Goal: Information Seeking & Learning: Learn about a topic

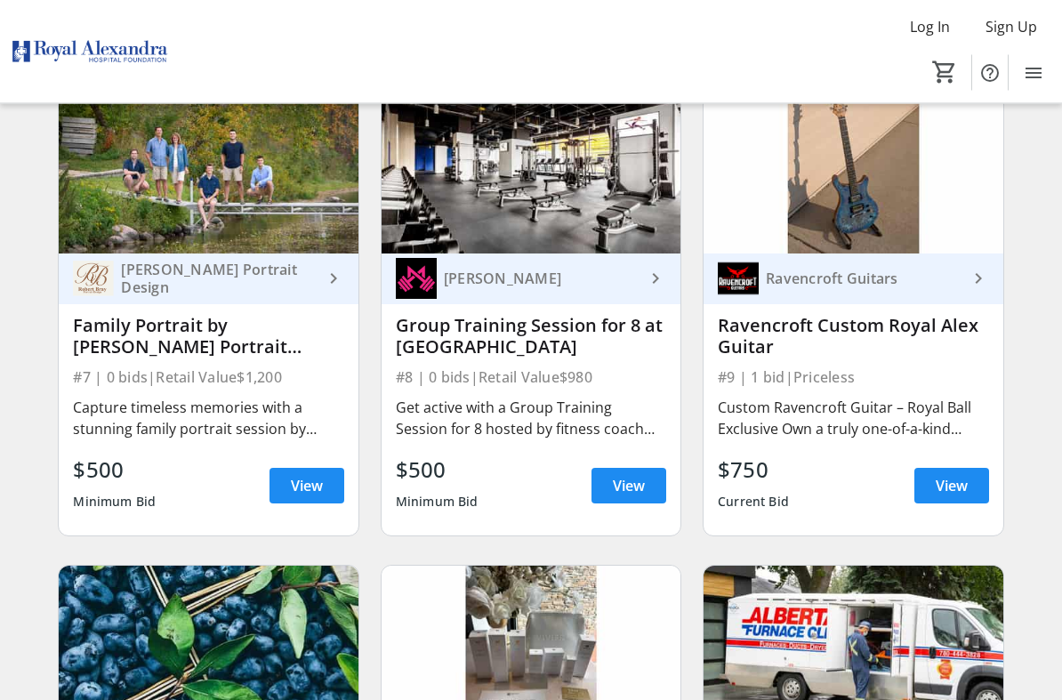
scroll to position [1140, 0]
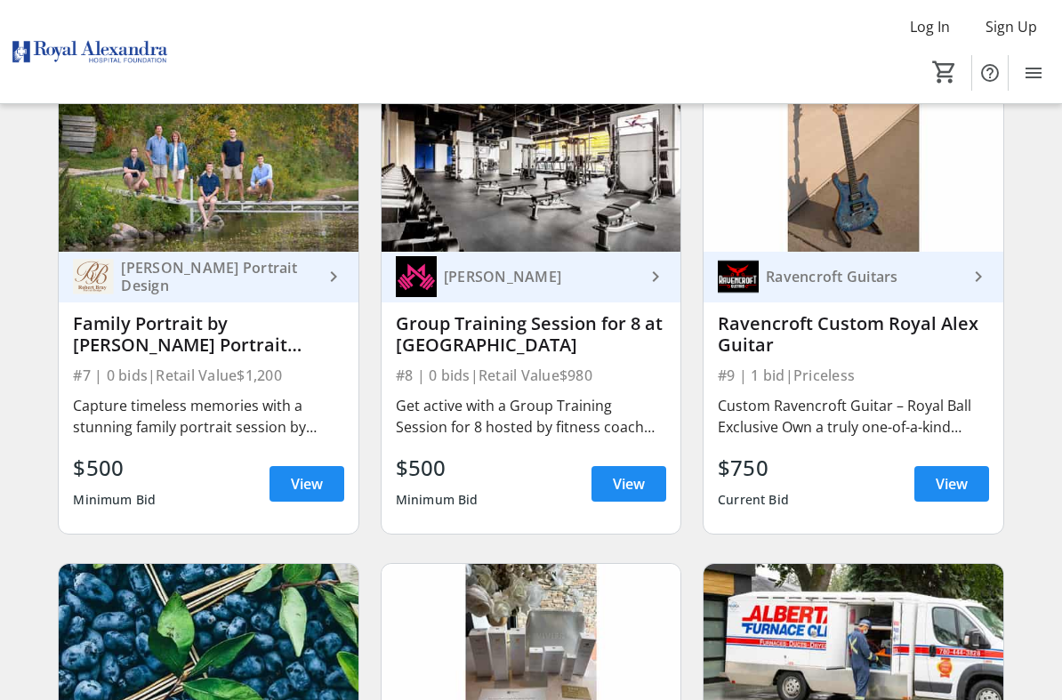
click at [149, 217] on img at bounding box center [208, 167] width 299 height 168
click at [306, 483] on span "View" at bounding box center [307, 483] width 32 height 21
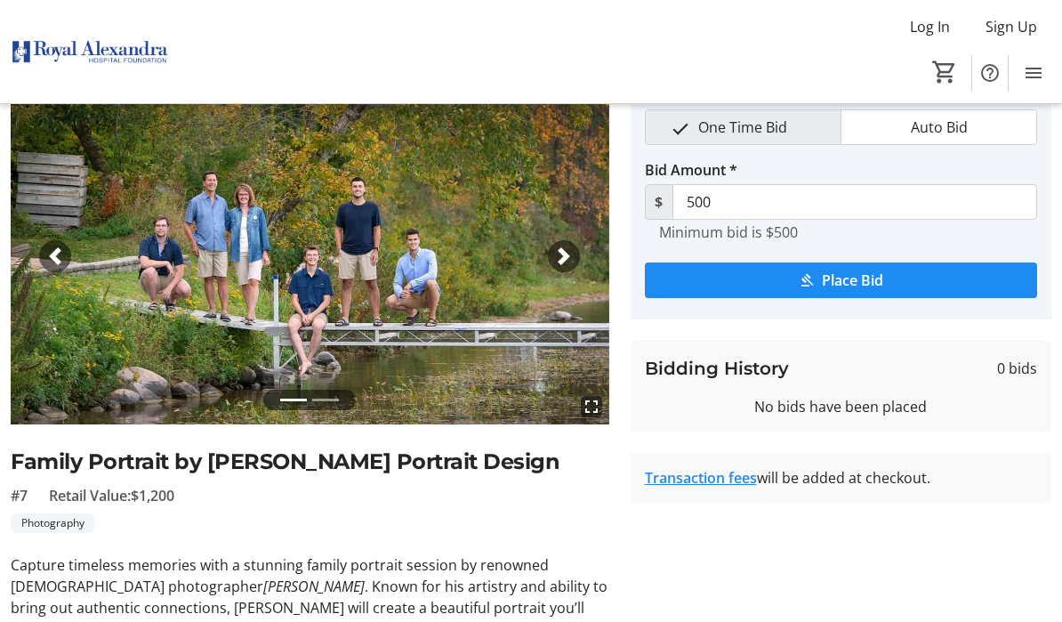
scroll to position [79, 0]
click at [568, 257] on span "button" at bounding box center [564, 257] width 18 height 18
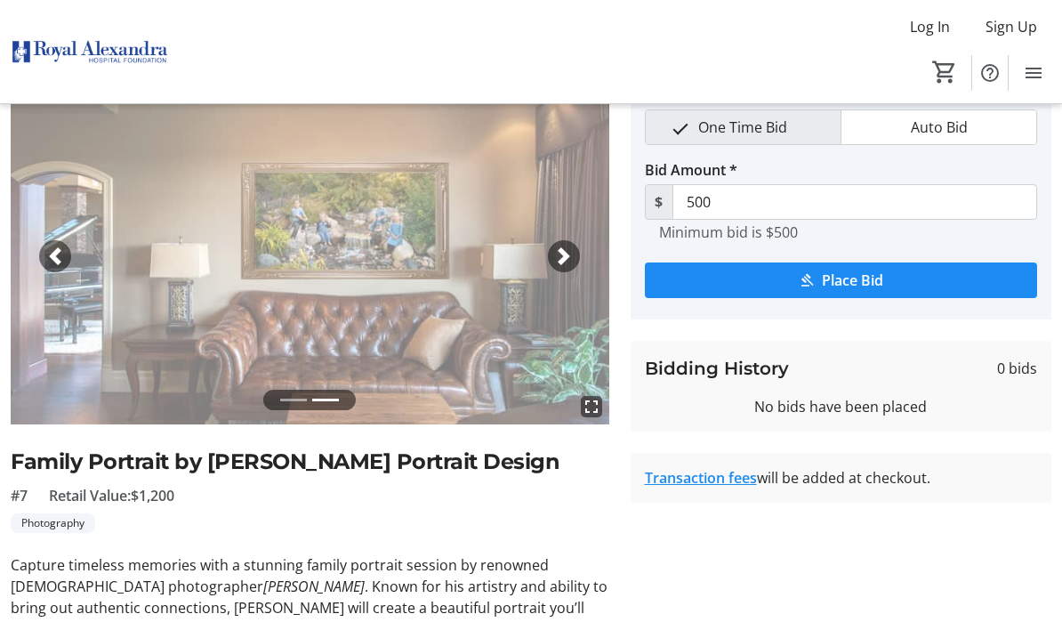
click at [566, 262] on span "button" at bounding box center [564, 256] width 18 height 18
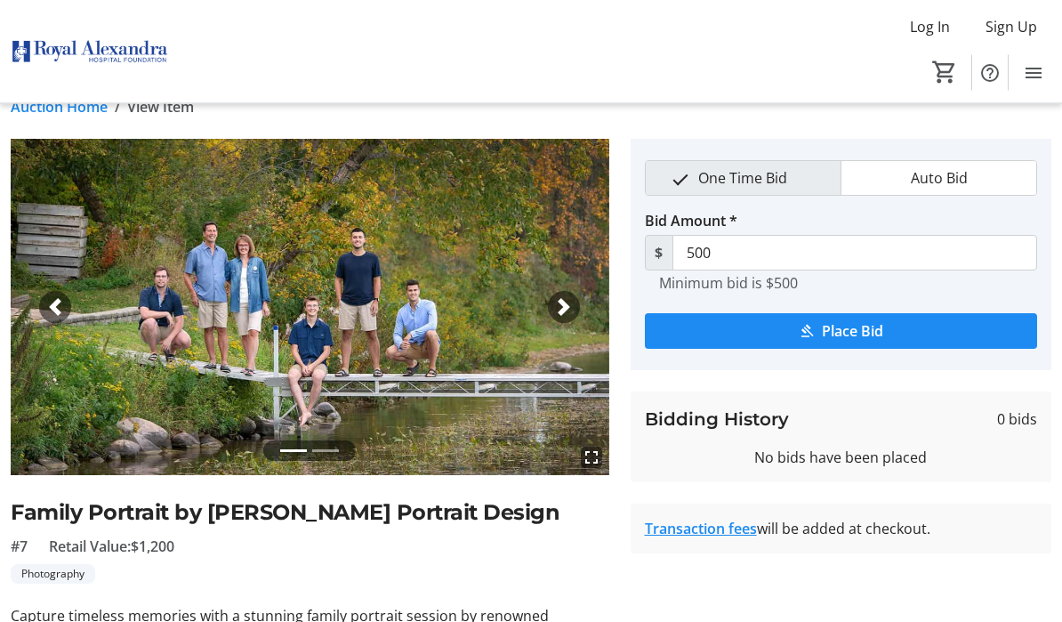
scroll to position [0, 0]
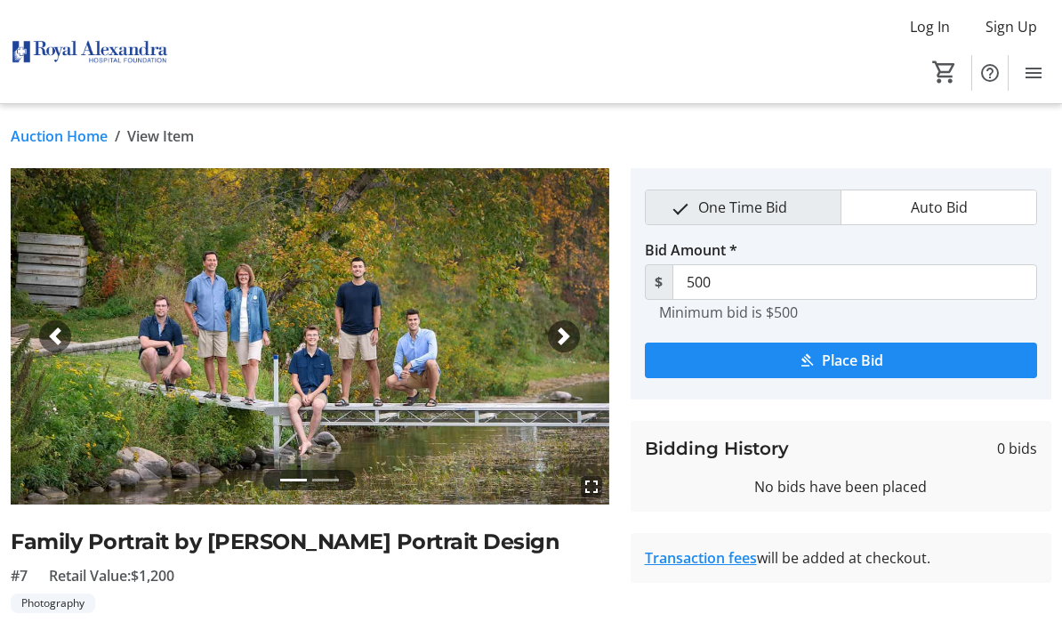
click at [83, 143] on link "Auction Home" at bounding box center [59, 135] width 97 height 21
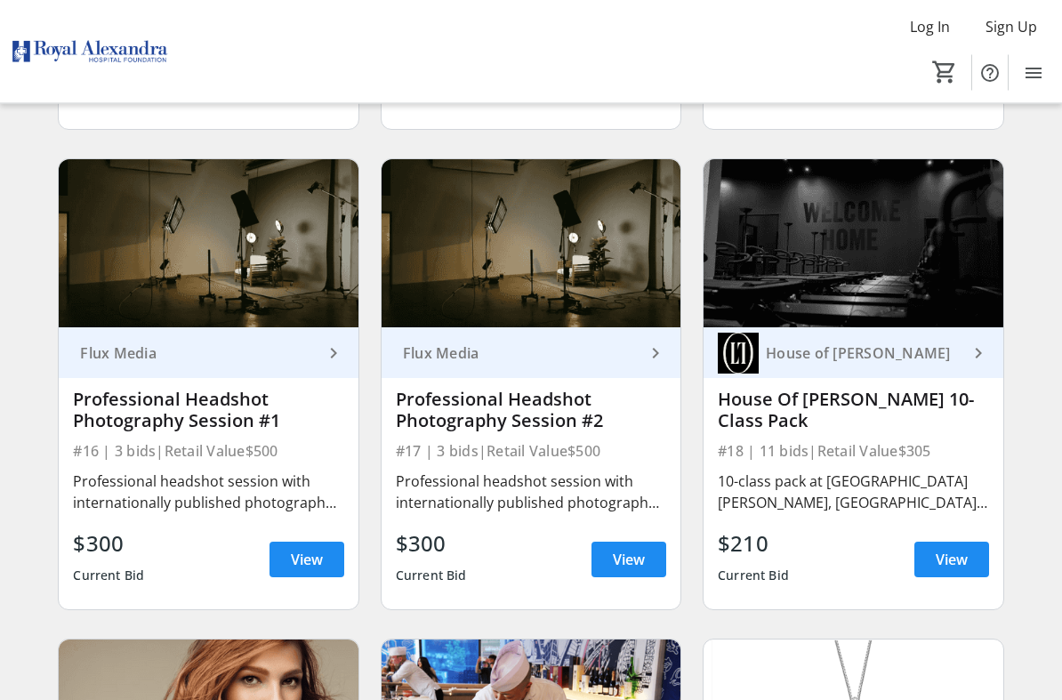
scroll to position [2506, 0]
click at [222, 425] on div "Professional Headshot Photography Session #1" at bounding box center [208, 410] width 271 height 43
click at [299, 560] on span "View" at bounding box center [307, 559] width 32 height 21
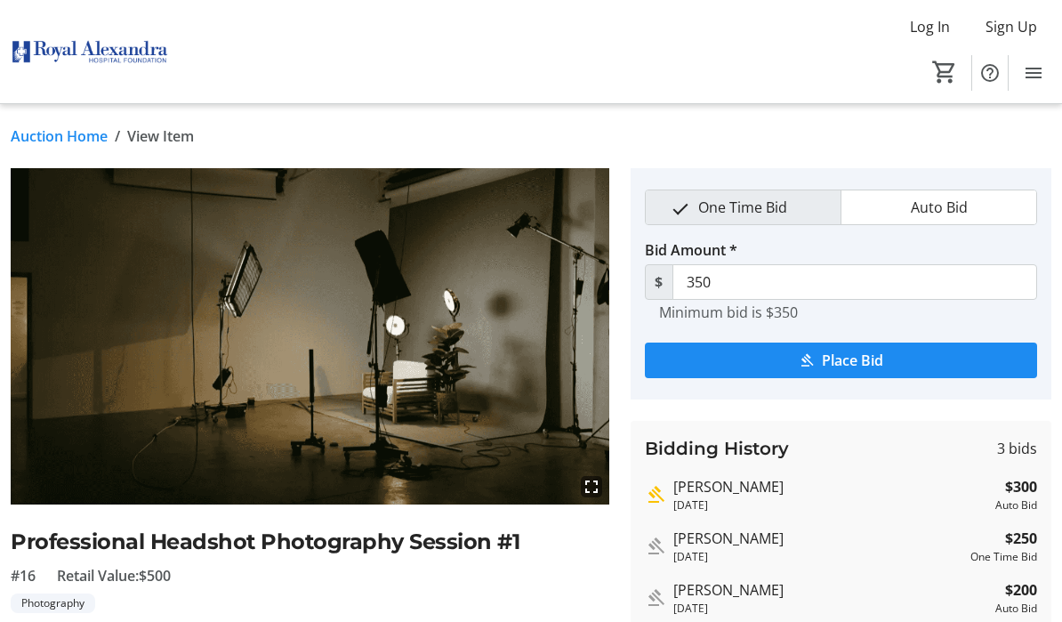
click at [72, 134] on link "Auction Home" at bounding box center [59, 135] width 97 height 21
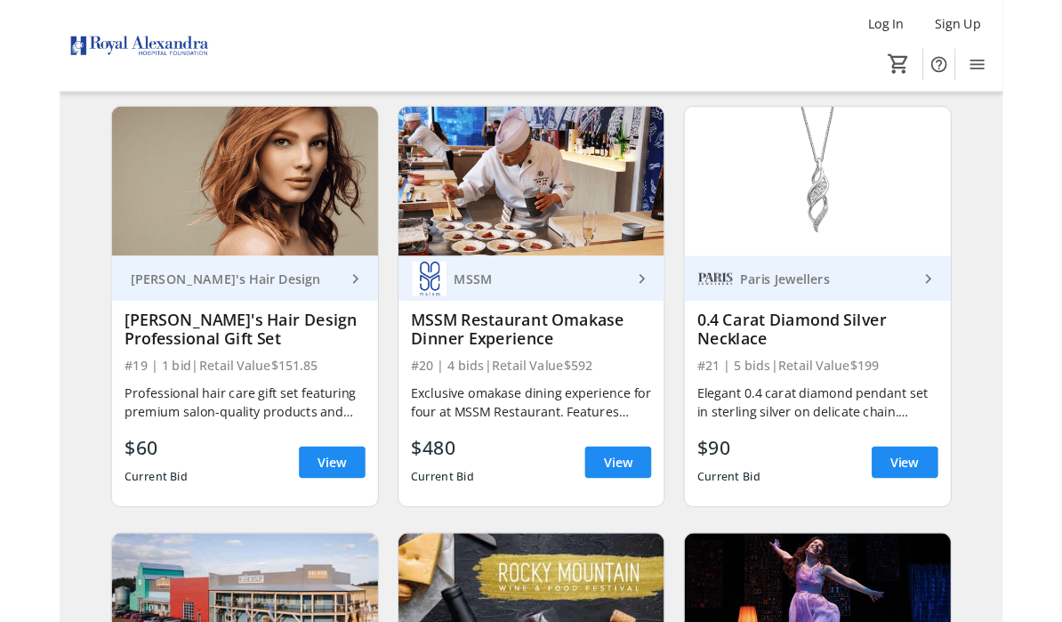
scroll to position [3026, 0]
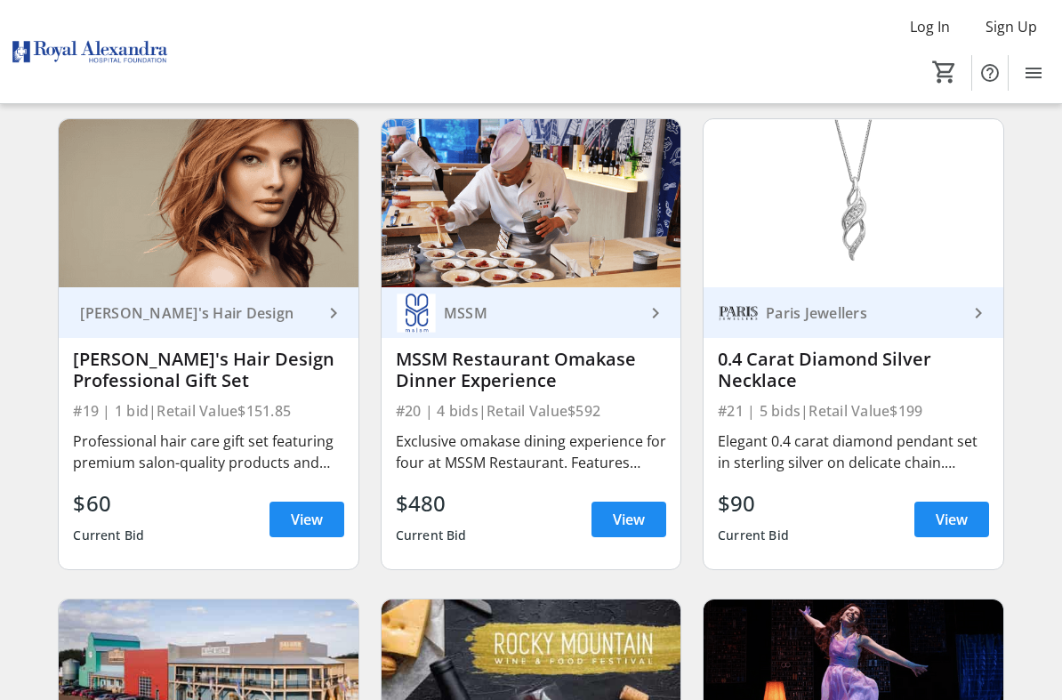
click at [396, 214] on img at bounding box center [531, 203] width 299 height 168
click at [570, 253] on img at bounding box center [531, 203] width 299 height 168
click at [647, 318] on mat-icon "keyboard_arrow_right" at bounding box center [655, 313] width 21 height 21
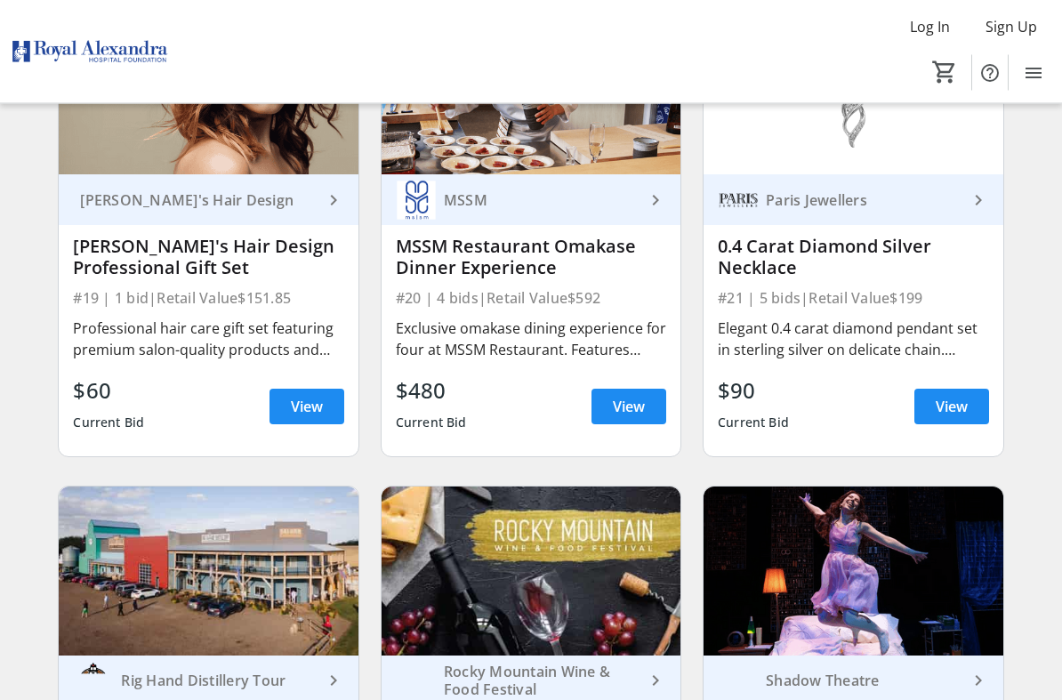
scroll to position [3139, 0]
click at [626, 344] on div "Exclusive omakase dining experience for four at MSSM Restaurant. Features chef'…" at bounding box center [531, 339] width 271 height 43
click at [440, 404] on div "$480" at bounding box center [431, 391] width 71 height 32
click at [637, 404] on span "View" at bounding box center [629, 406] width 32 height 21
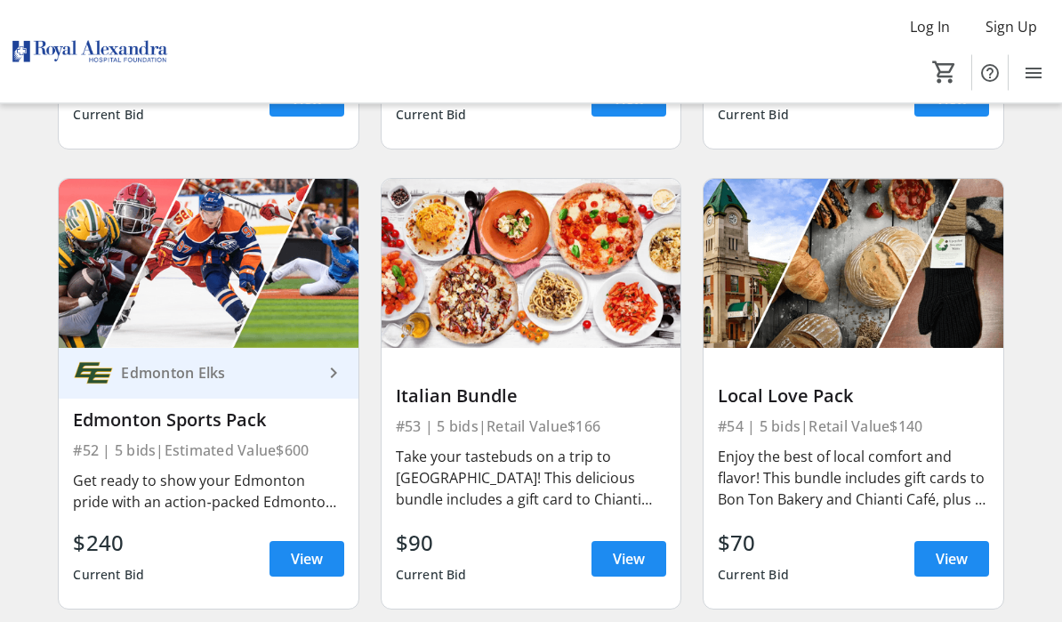
scroll to position [8254, 0]
click at [954, 551] on span "View" at bounding box center [952, 558] width 32 height 21
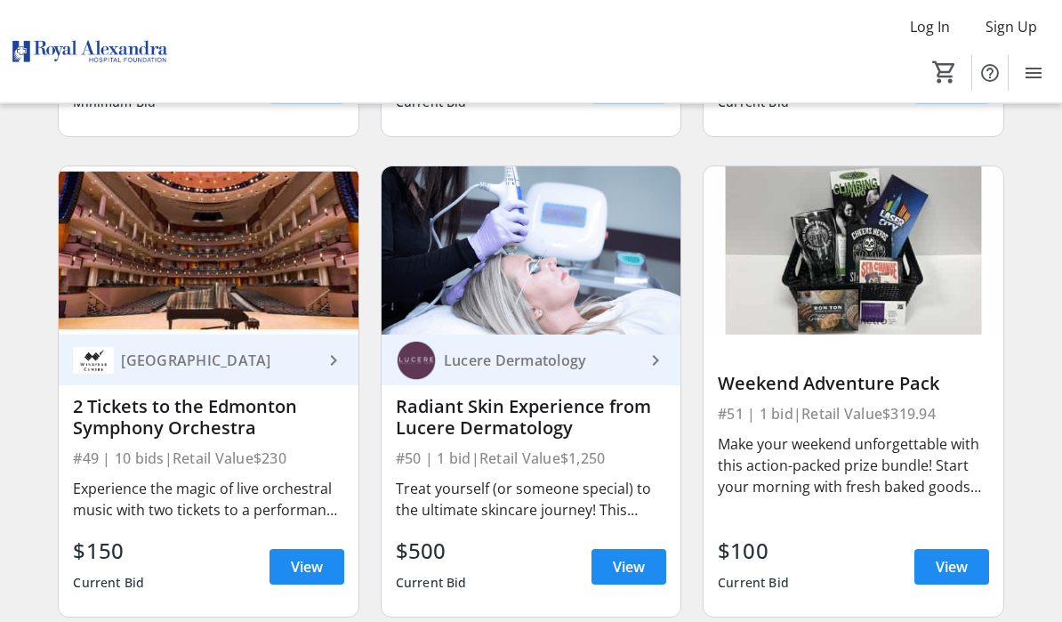
scroll to position [7786, 0]
click at [626, 569] on span "View" at bounding box center [629, 566] width 32 height 21
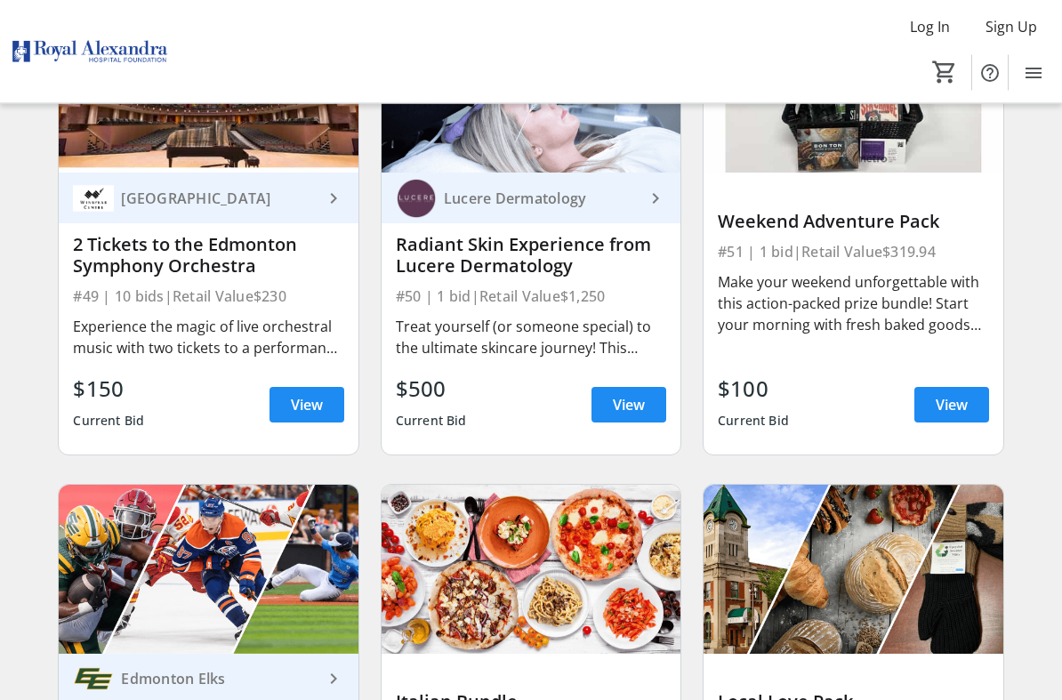
scroll to position [7949, 0]
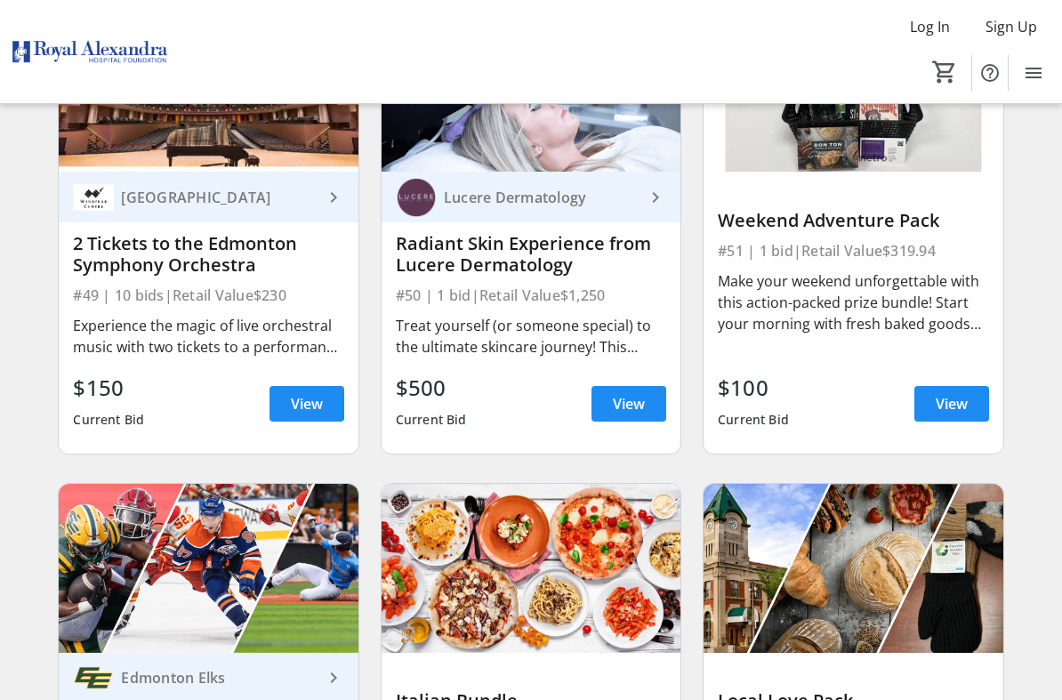
click at [294, 400] on span "View" at bounding box center [307, 403] width 32 height 21
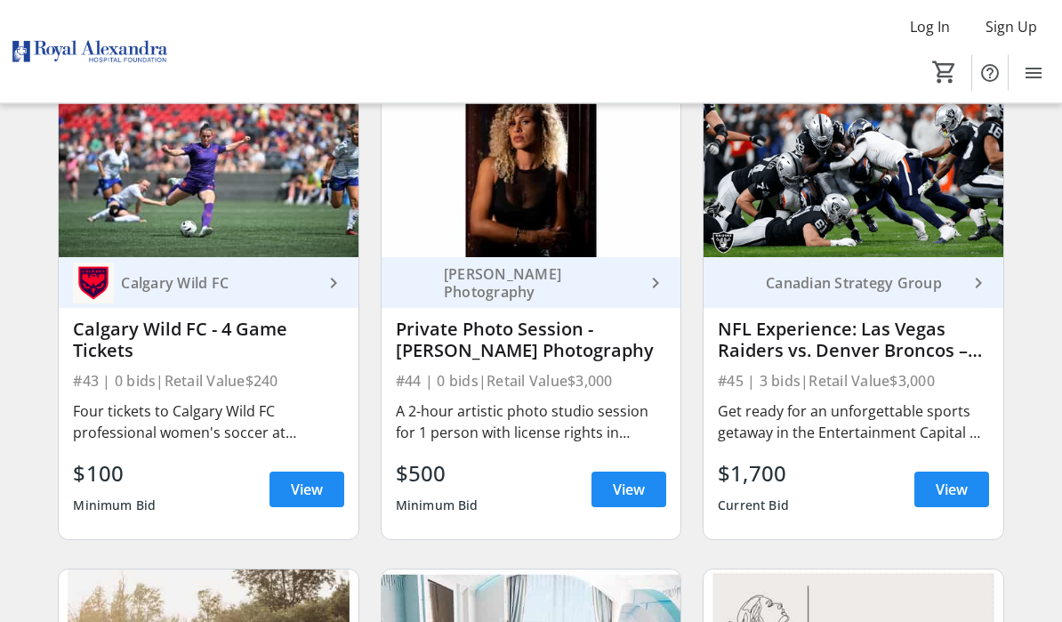
scroll to position [6902, 0]
click at [629, 488] on span "View" at bounding box center [629, 489] width 32 height 21
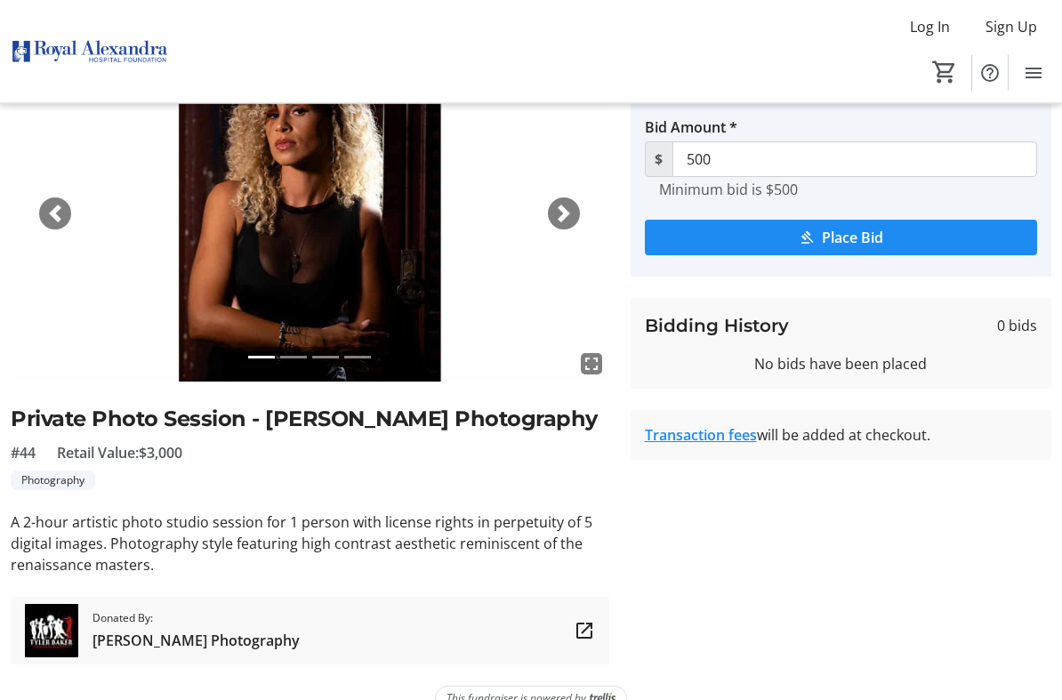
scroll to position [125, 0]
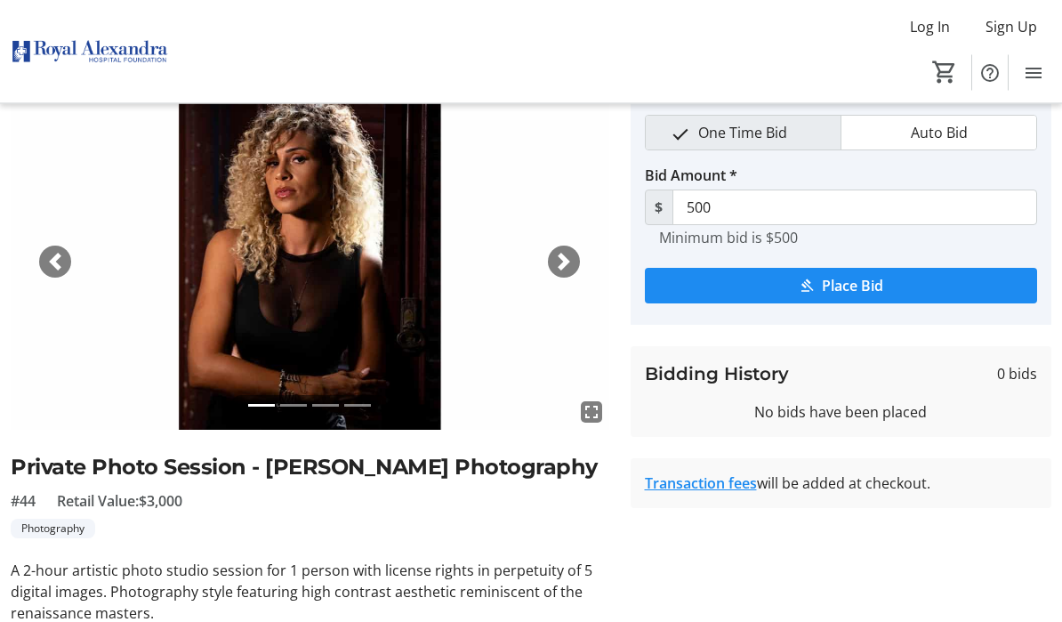
click at [563, 257] on span "button" at bounding box center [564, 263] width 18 height 18
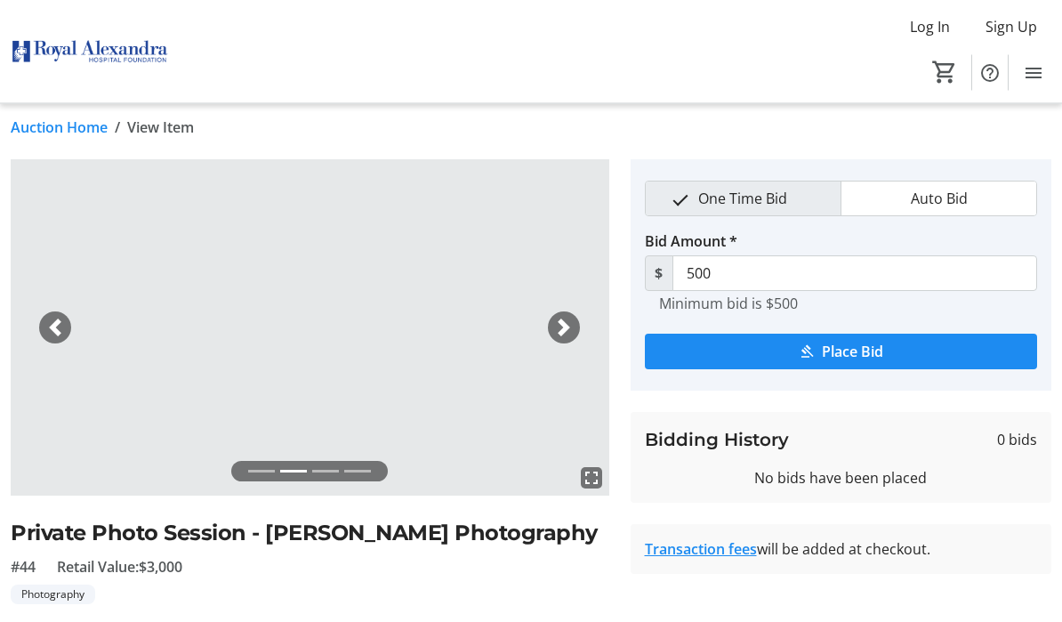
scroll to position [0, 0]
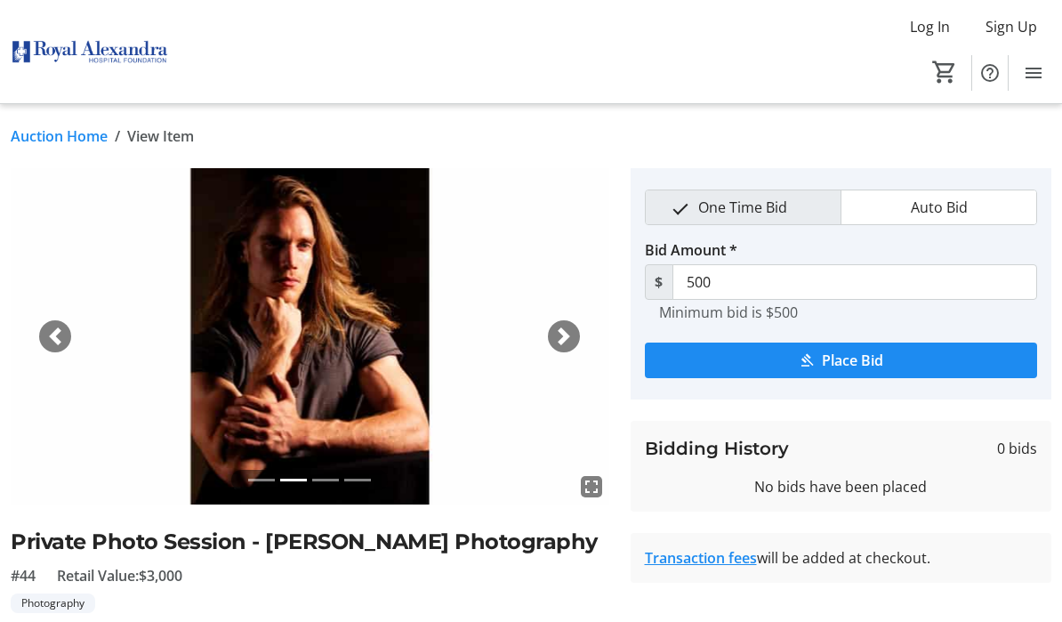
click at [564, 332] on span "button" at bounding box center [564, 336] width 18 height 18
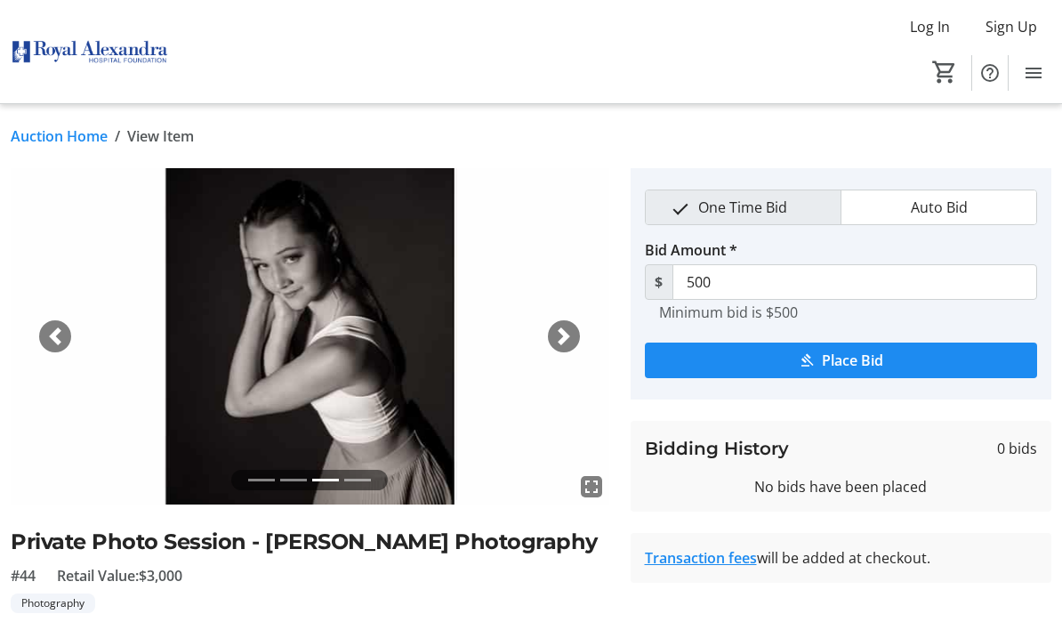
click at [567, 327] on span "button" at bounding box center [564, 336] width 18 height 18
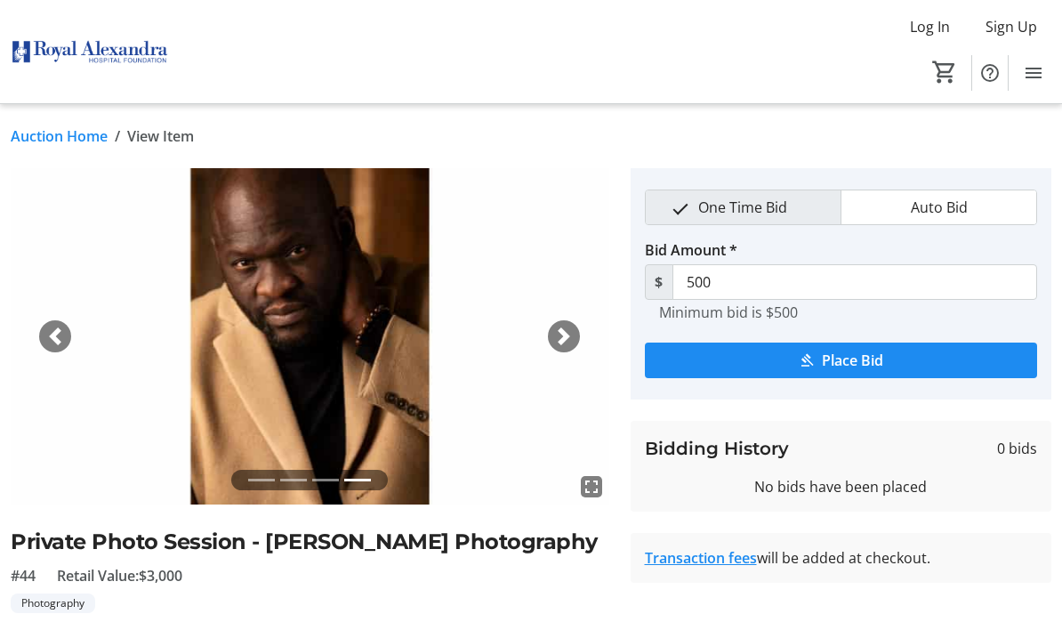
click at [558, 323] on div "Next" at bounding box center [564, 336] width 32 height 32
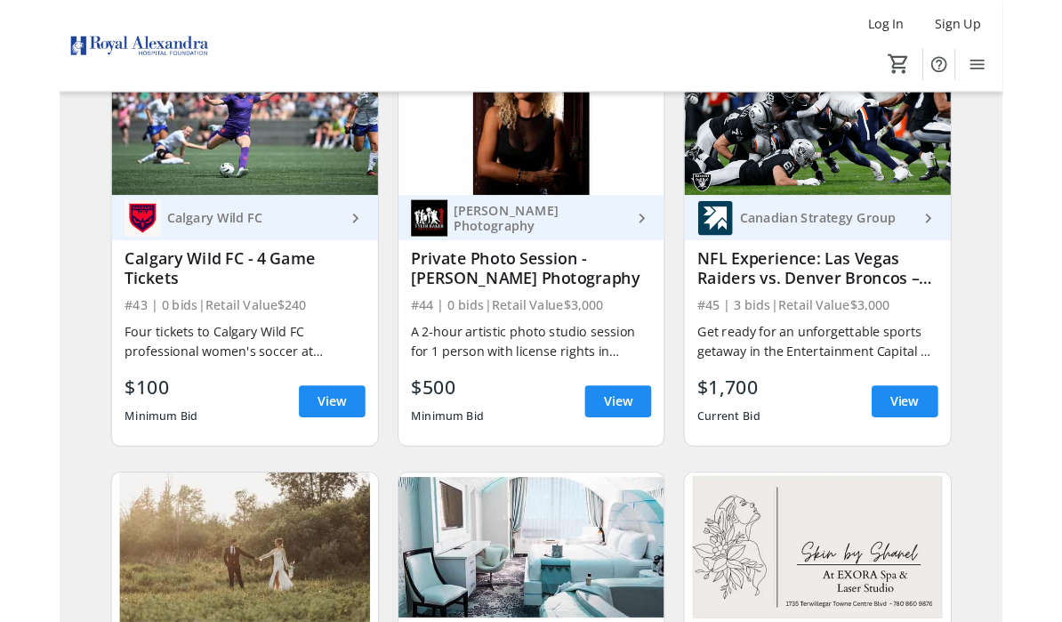
scroll to position [6940, 0]
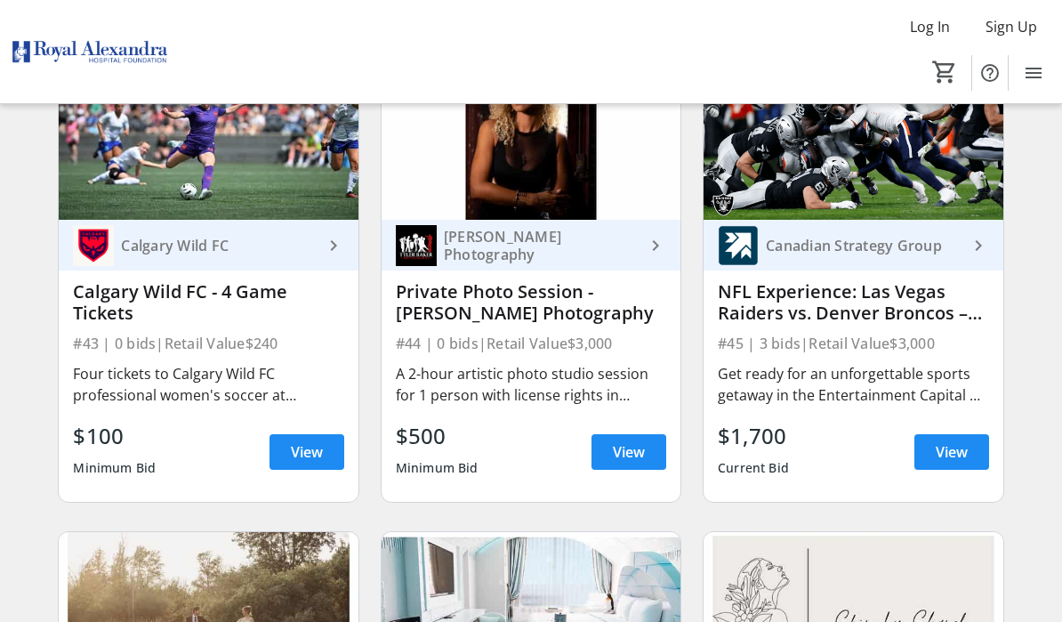
click at [308, 448] on span "View" at bounding box center [307, 451] width 32 height 21
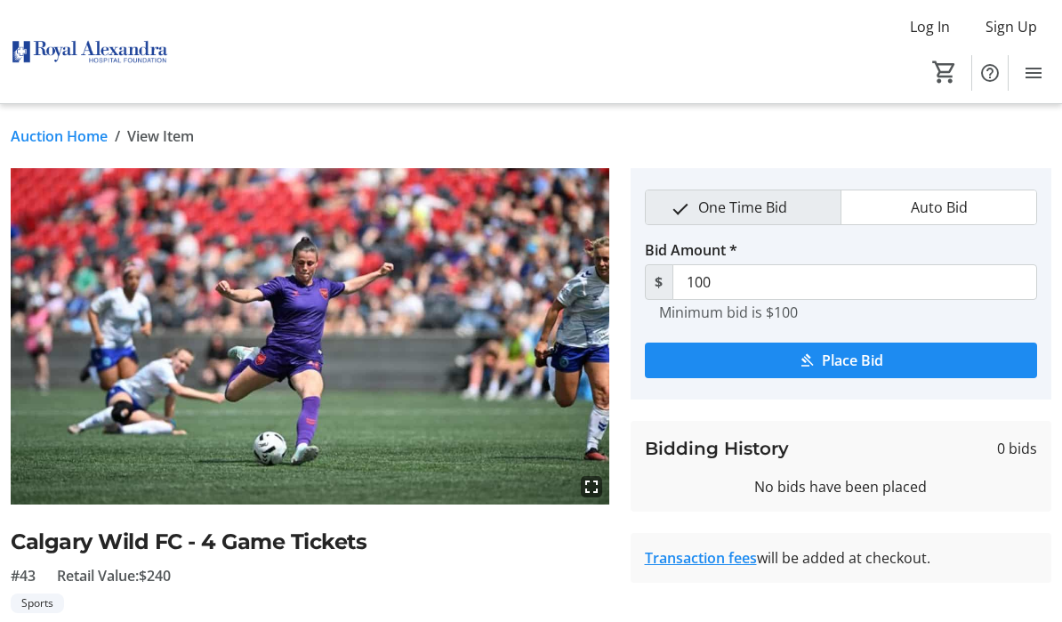
click at [44, 140] on link "Auction Home" at bounding box center [59, 135] width 97 height 21
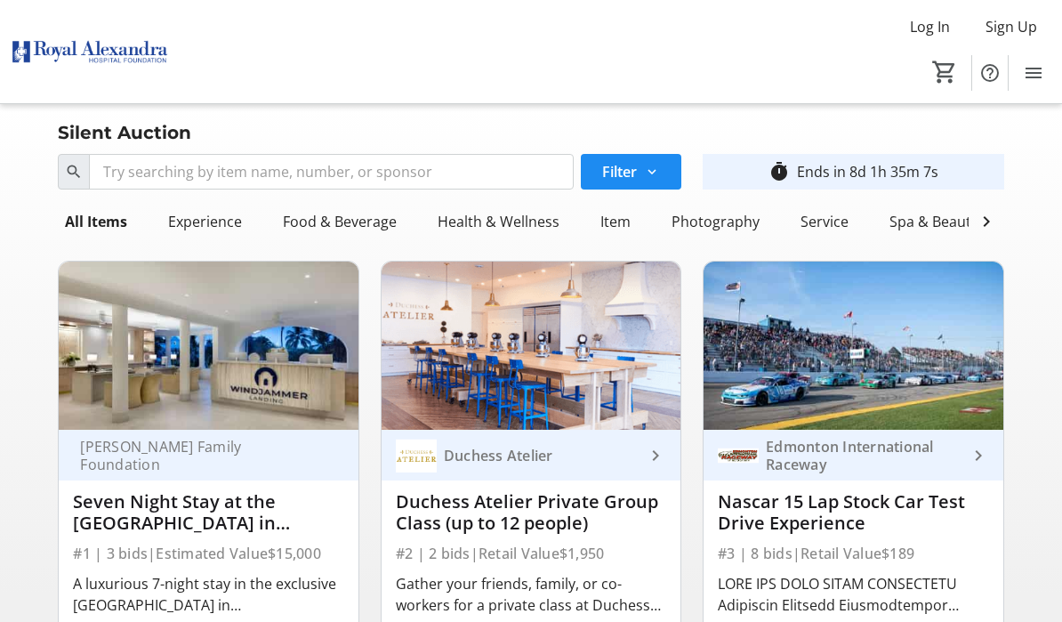
click at [665, 178] on span at bounding box center [631, 171] width 101 height 43
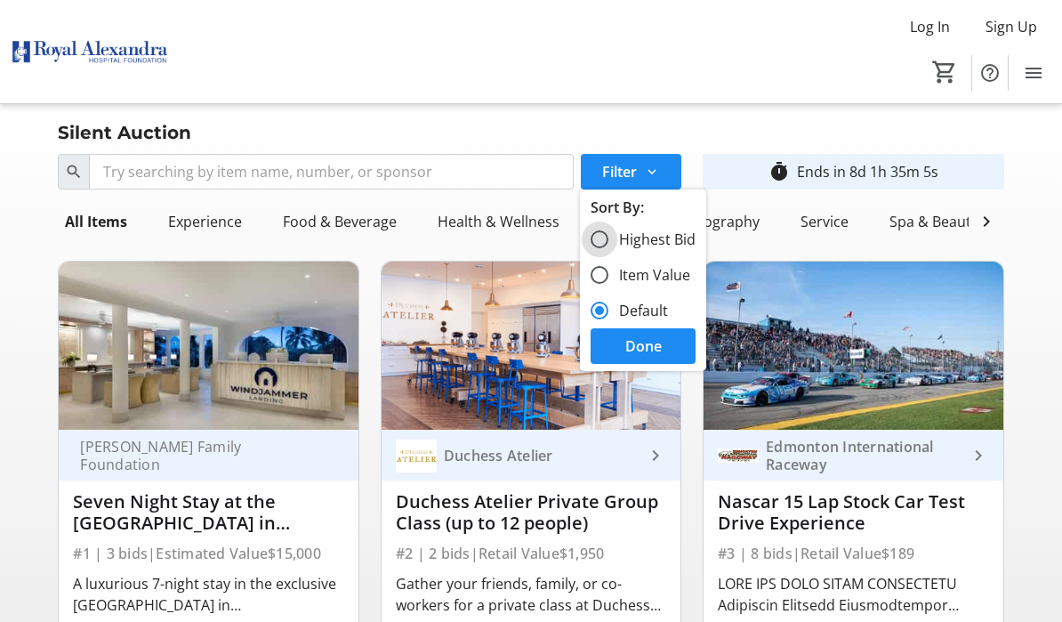
click at [607, 242] on input "Highest Bid" at bounding box center [600, 239] width 18 height 18
radio input "true"
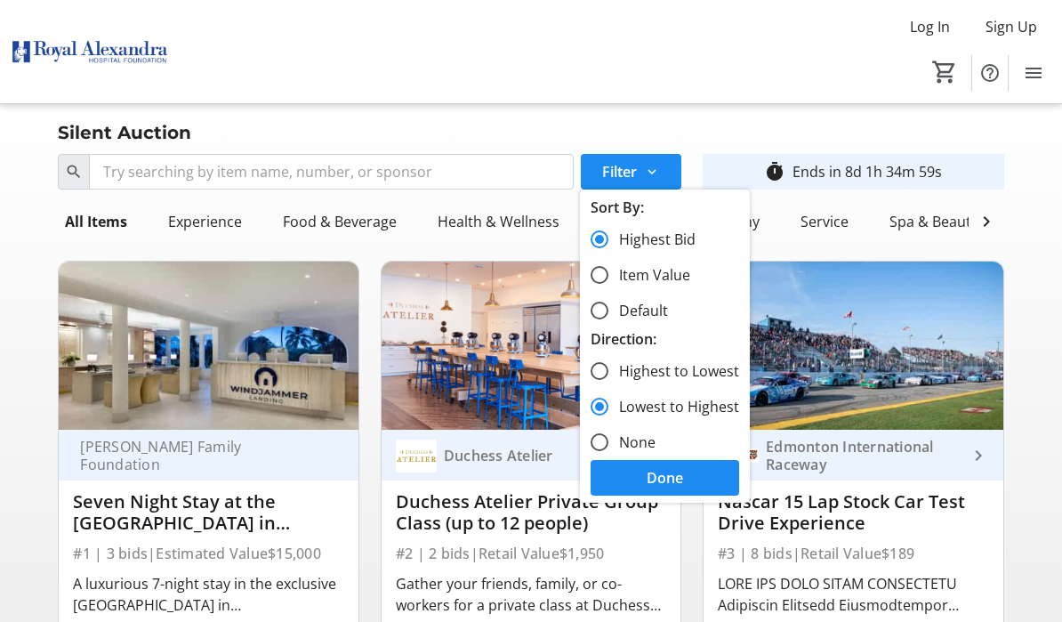
click at [703, 481] on span at bounding box center [665, 477] width 149 height 43
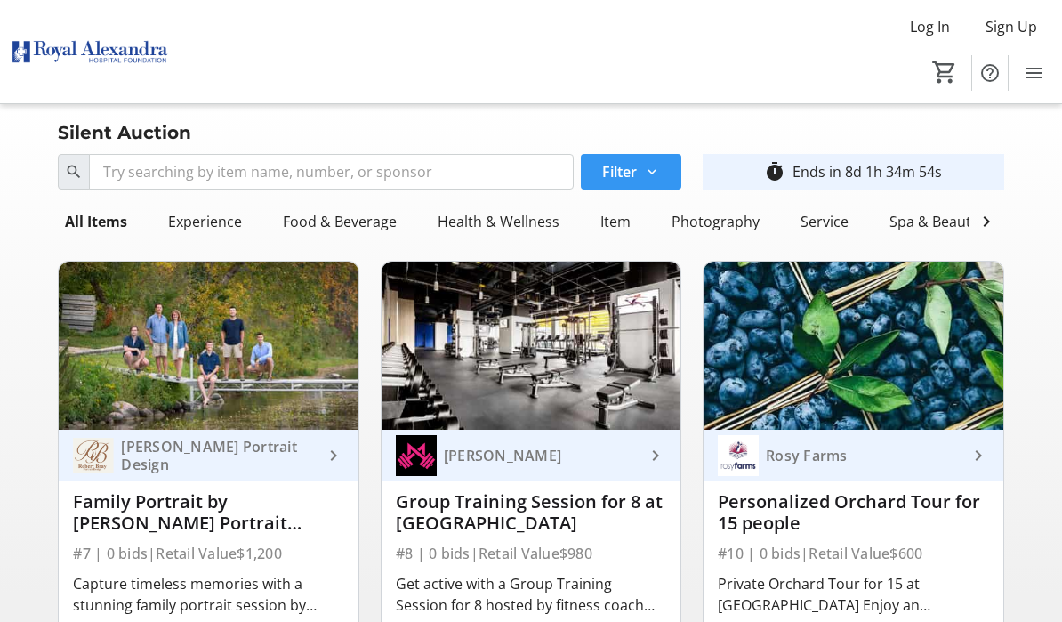
click at [657, 175] on mat-icon at bounding box center [652, 172] width 16 height 16
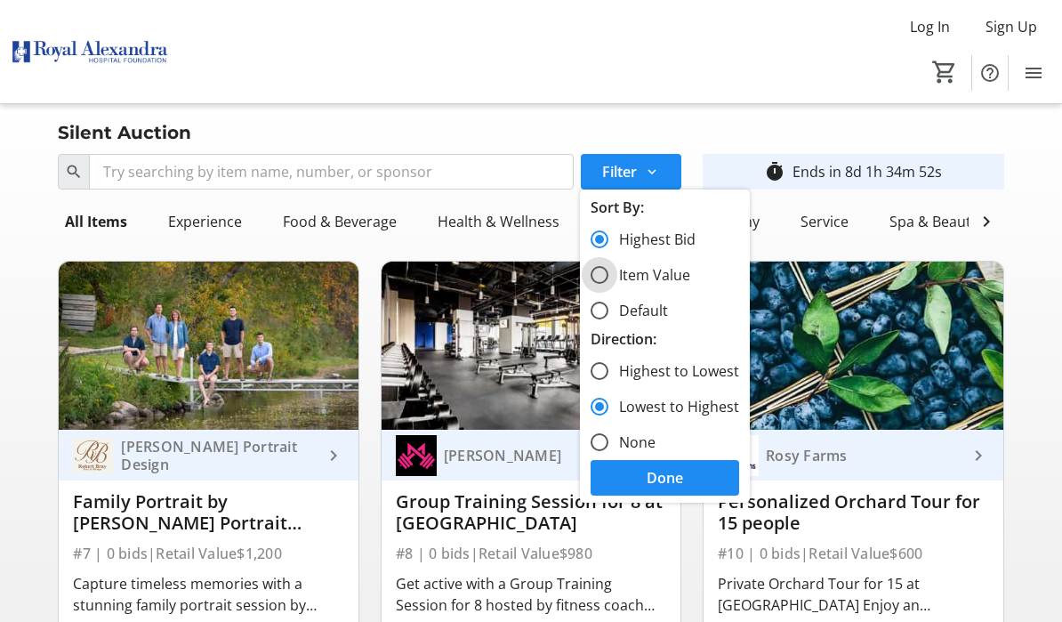
click at [604, 273] on input "Item Value" at bounding box center [600, 275] width 18 height 18
radio input "true"
click at [692, 471] on span at bounding box center [665, 477] width 149 height 43
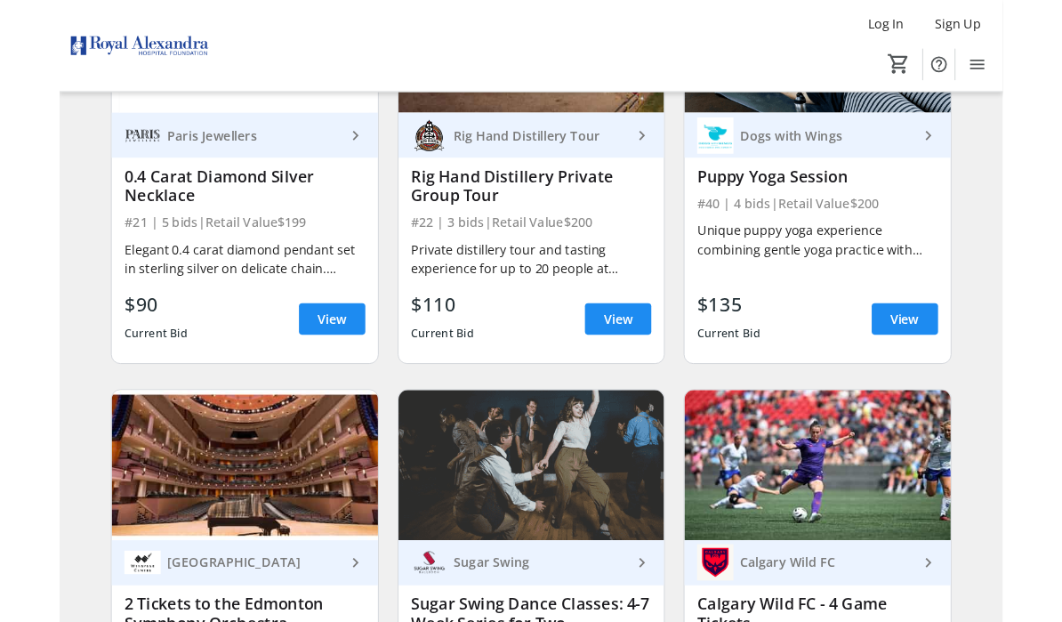
scroll to position [3185, 0]
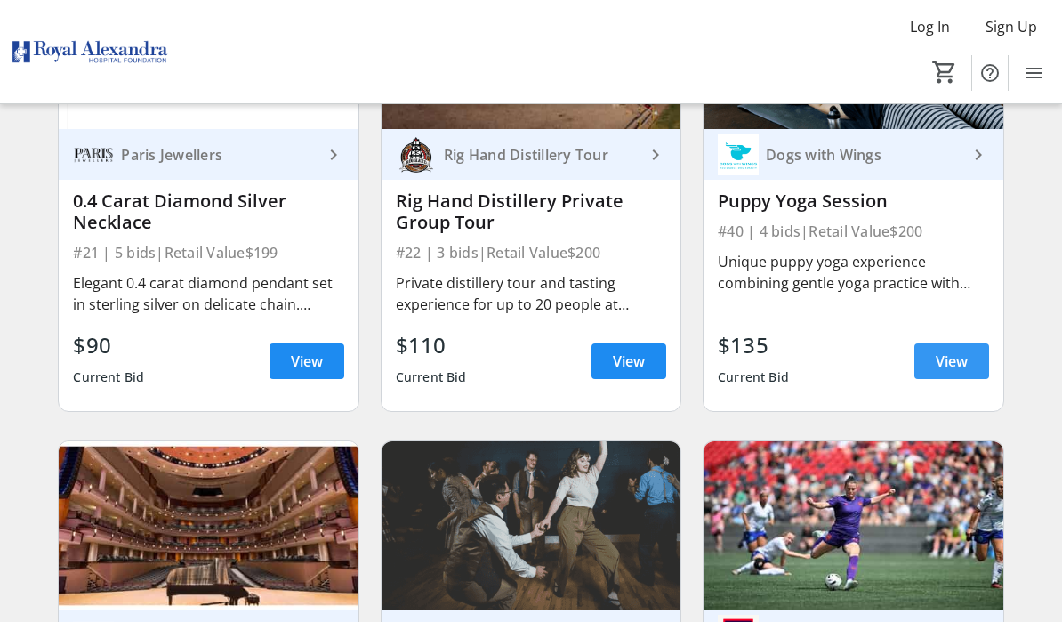
click at [960, 369] on span "View" at bounding box center [952, 361] width 32 height 21
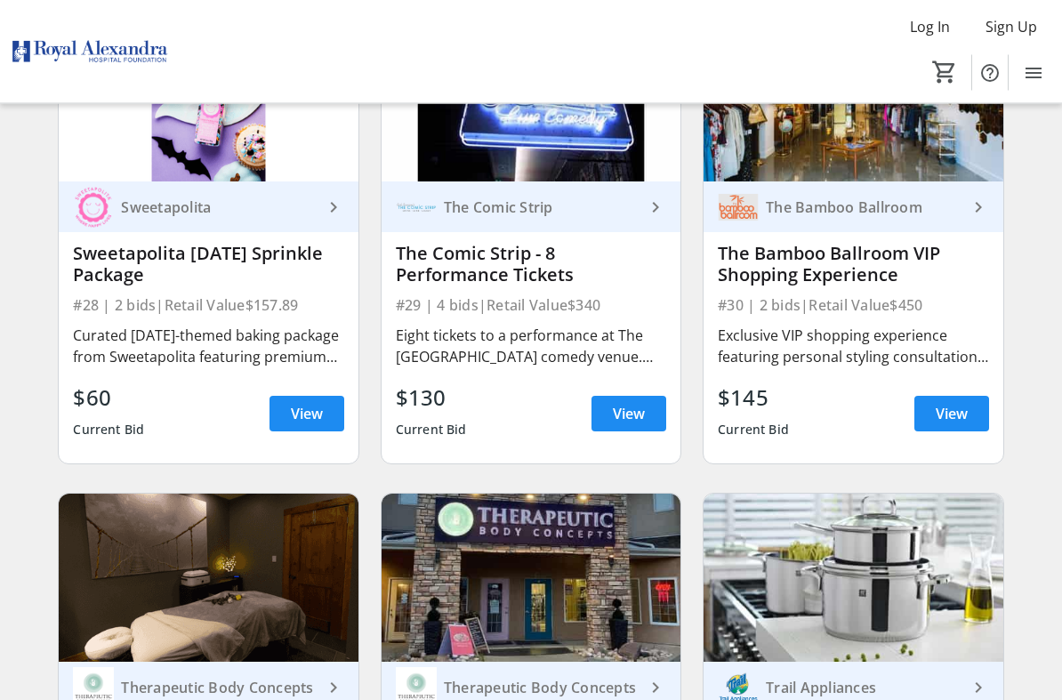
scroll to position [4575, 0]
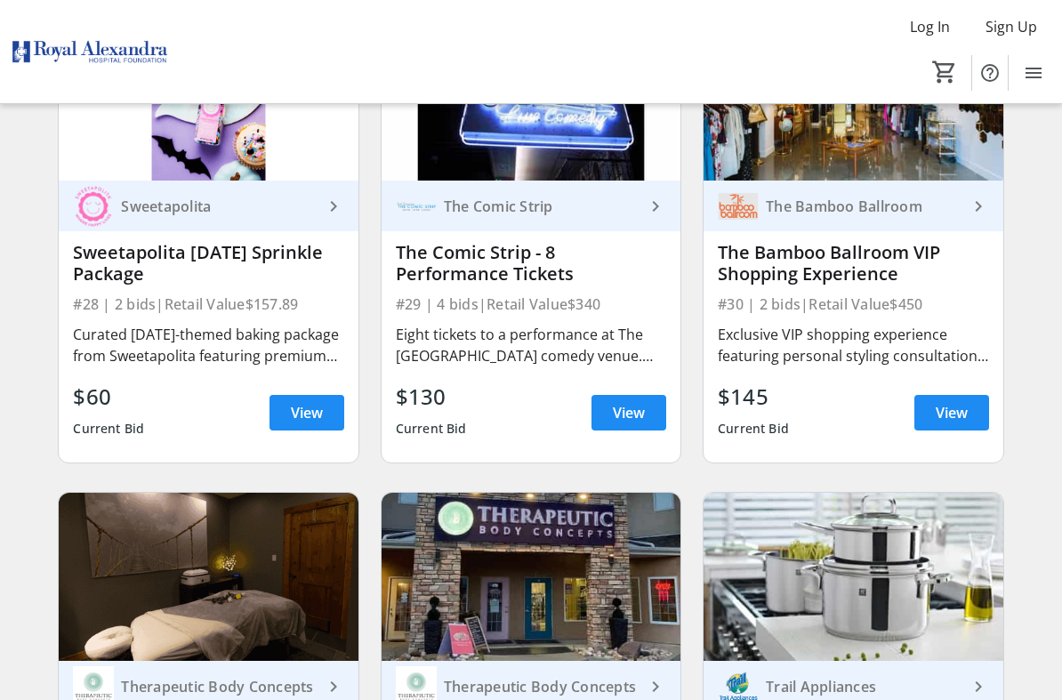
click at [969, 418] on span at bounding box center [952, 413] width 75 height 43
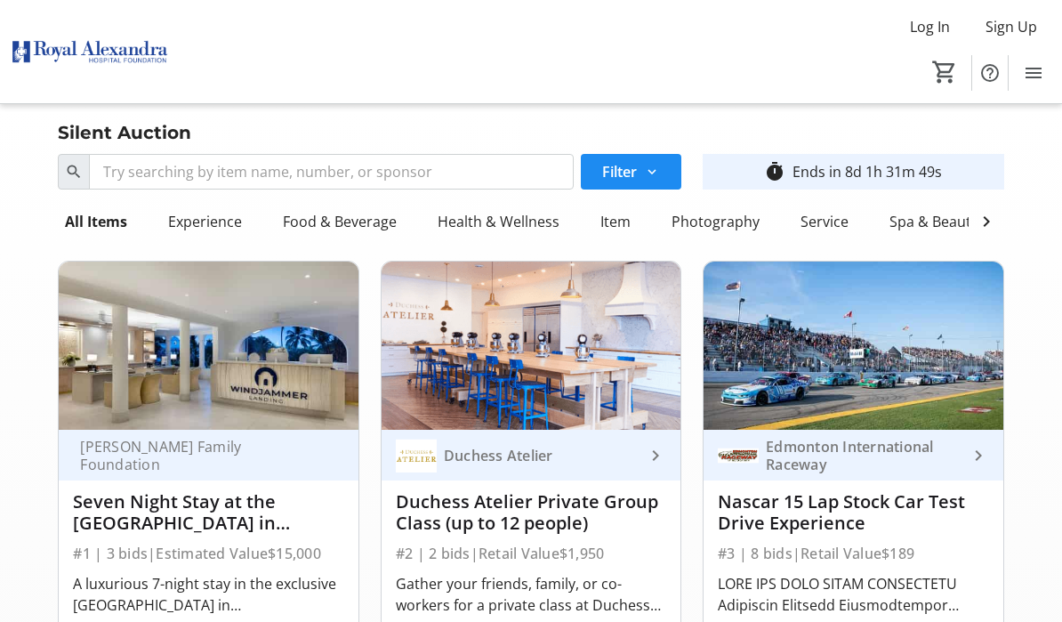
click at [667, 172] on span at bounding box center [631, 171] width 101 height 43
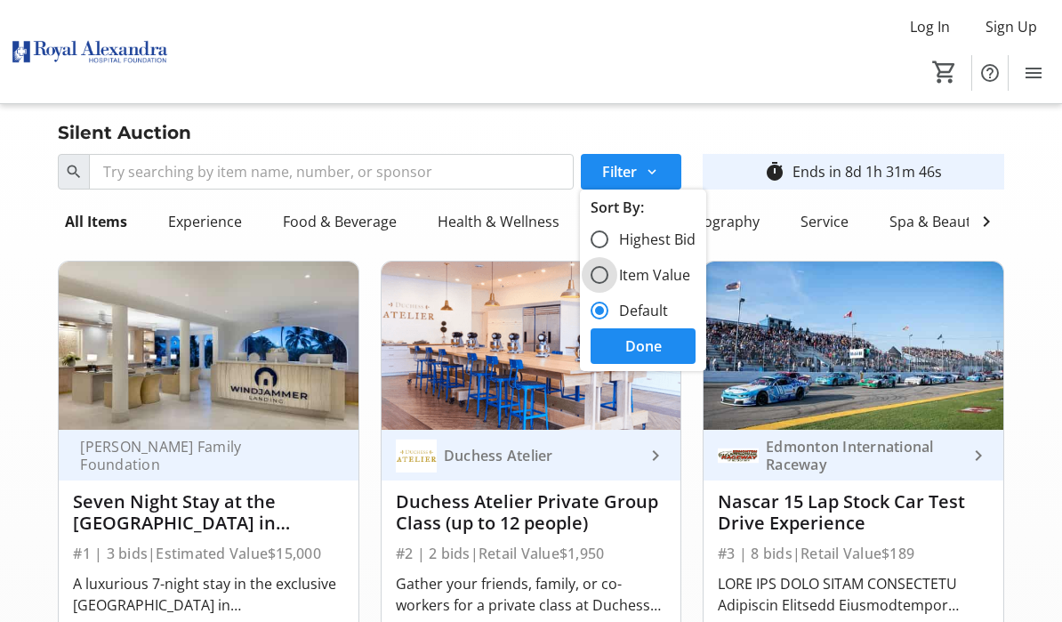
click at [609, 277] on input "Item Value" at bounding box center [600, 275] width 18 height 18
radio input "true"
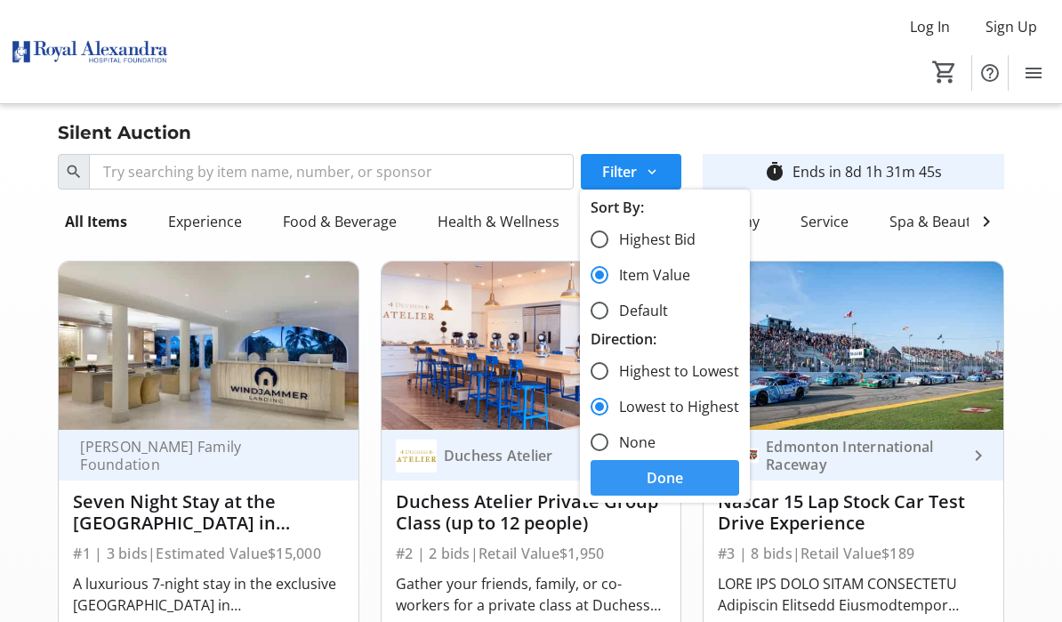
click at [662, 473] on span "Done" at bounding box center [665, 477] width 36 height 21
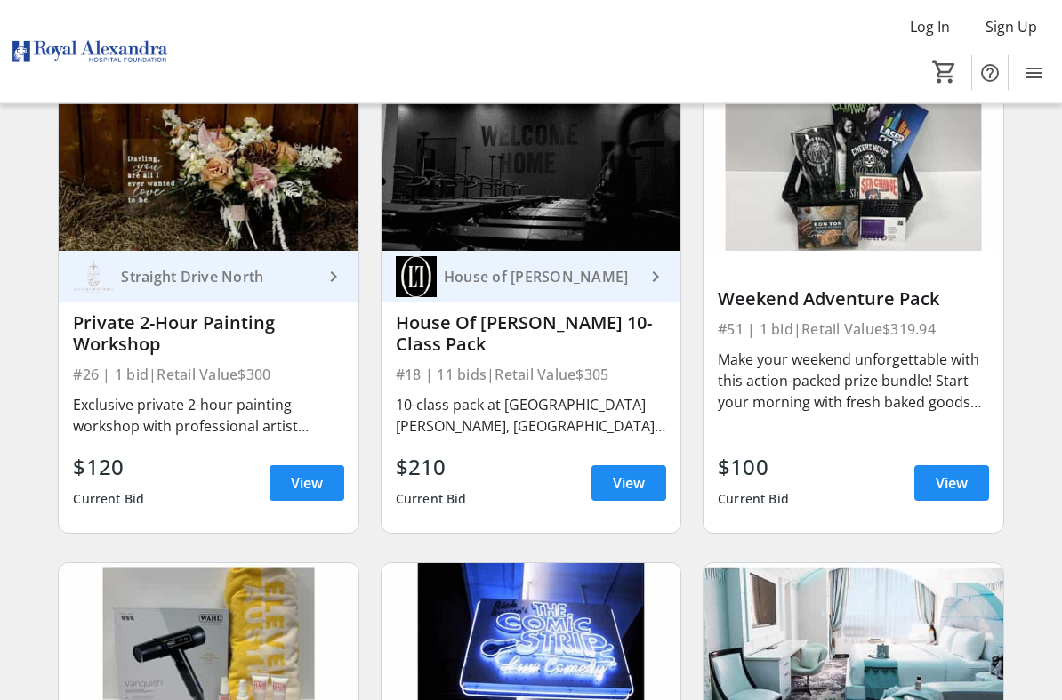
scroll to position [4505, 0]
click at [965, 491] on span "View" at bounding box center [952, 482] width 32 height 21
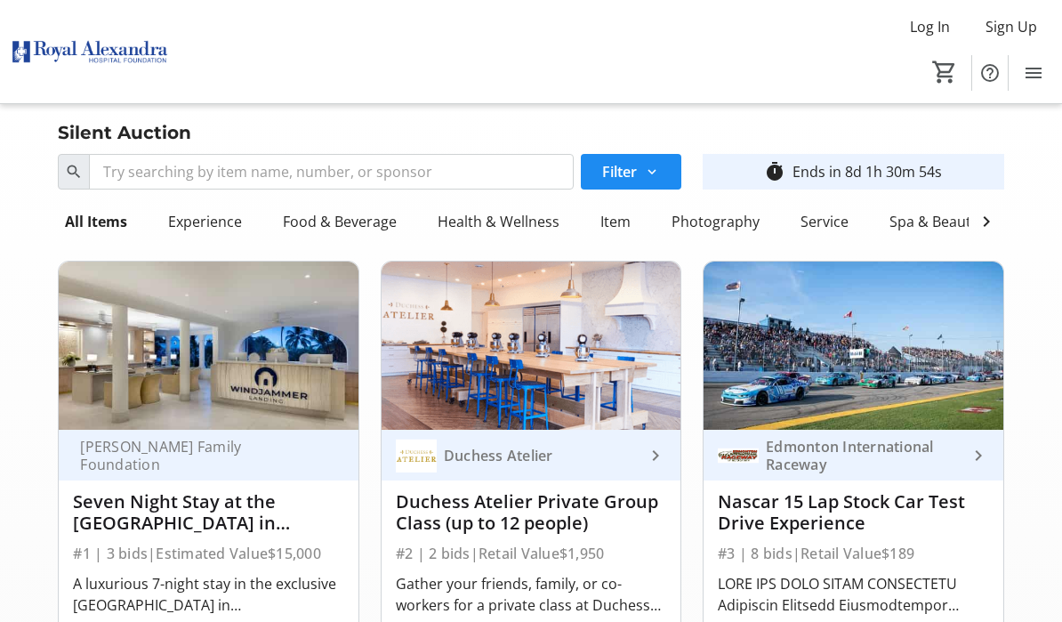
click at [660, 171] on mat-icon at bounding box center [652, 172] width 16 height 16
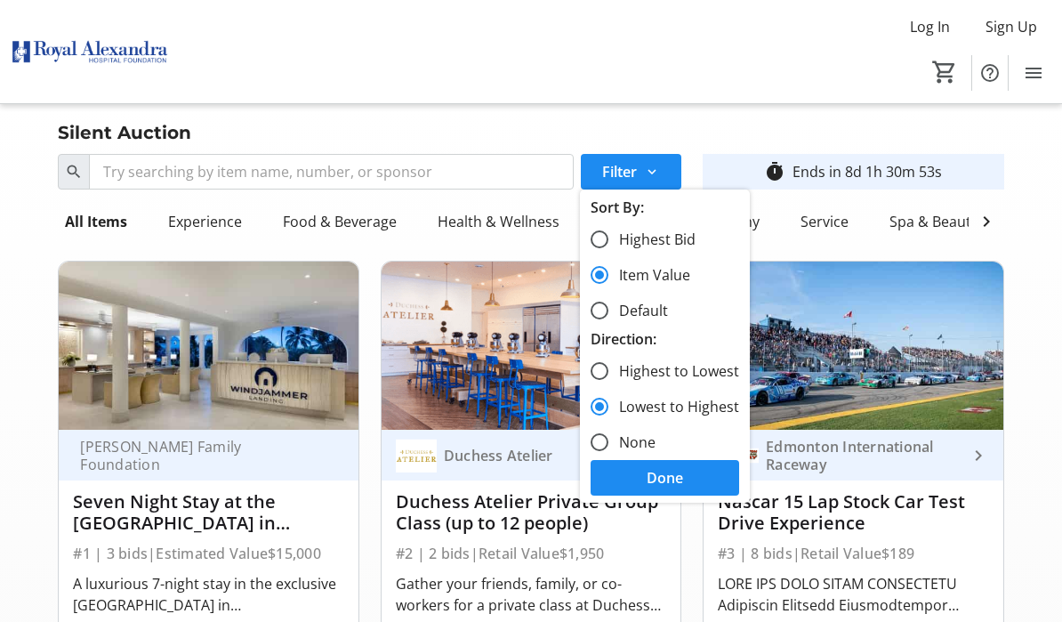
click at [709, 475] on span at bounding box center [665, 477] width 149 height 43
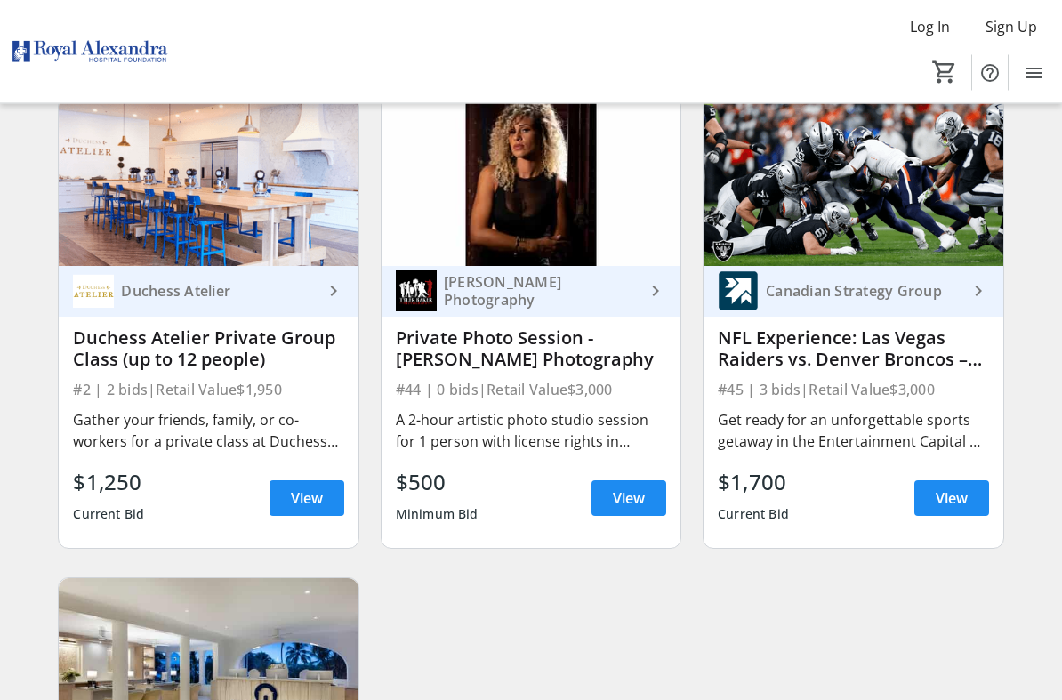
scroll to position [8336, 0]
click at [307, 494] on span "View" at bounding box center [307, 498] width 32 height 21
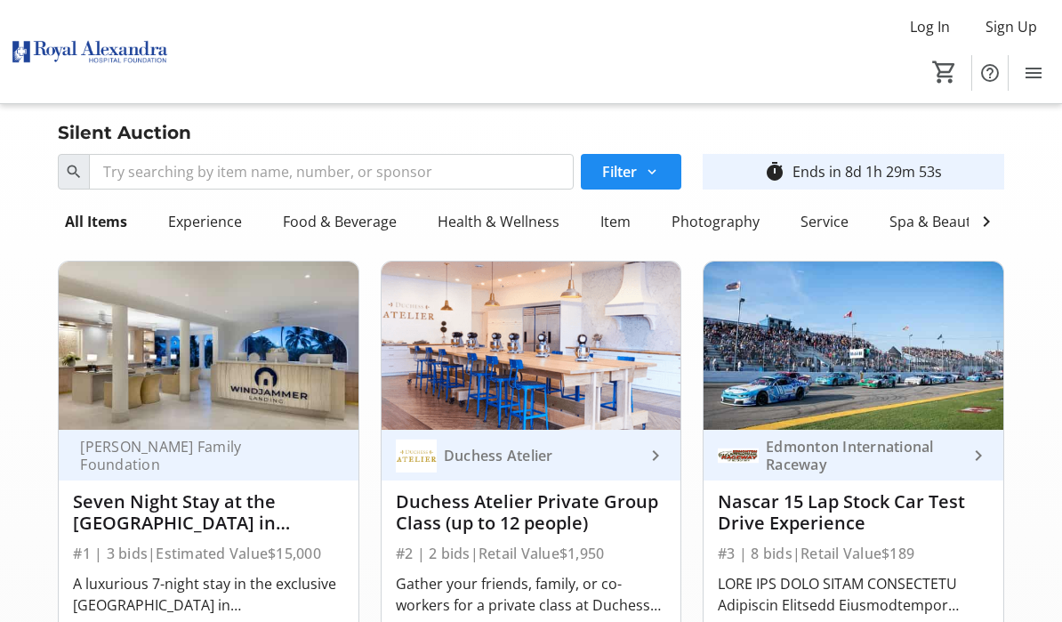
click at [666, 172] on span at bounding box center [631, 171] width 101 height 43
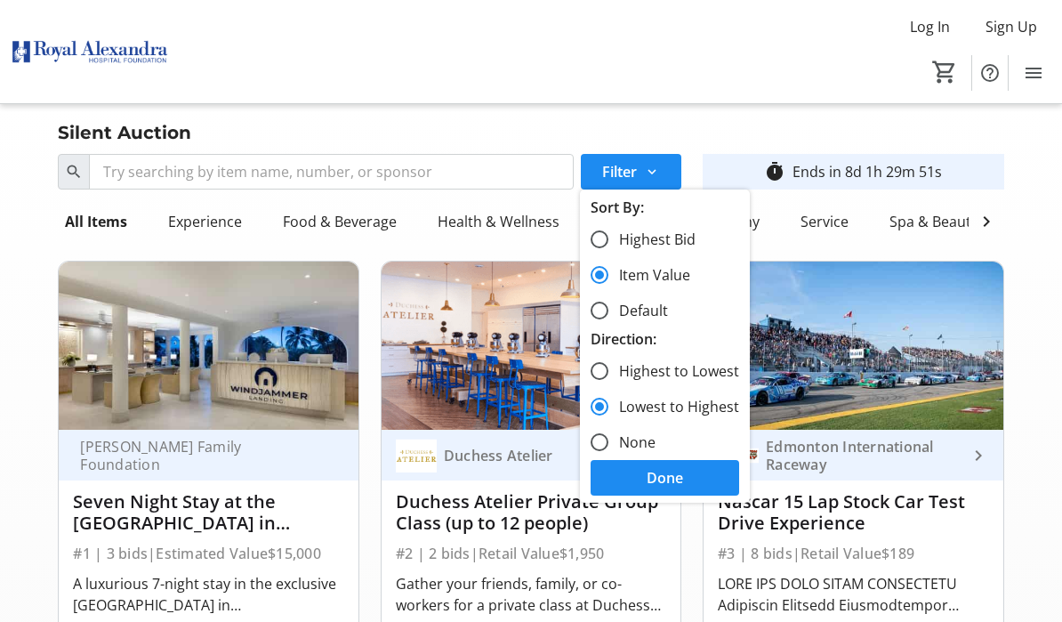
click at [700, 477] on span at bounding box center [665, 477] width 149 height 43
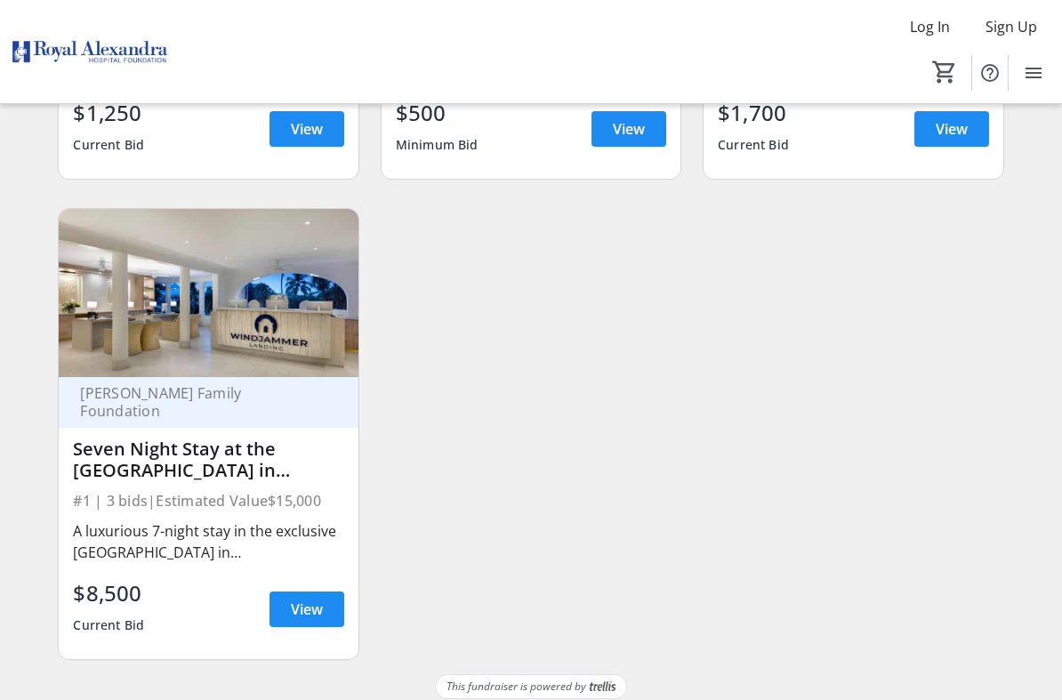
scroll to position [8718, 0]
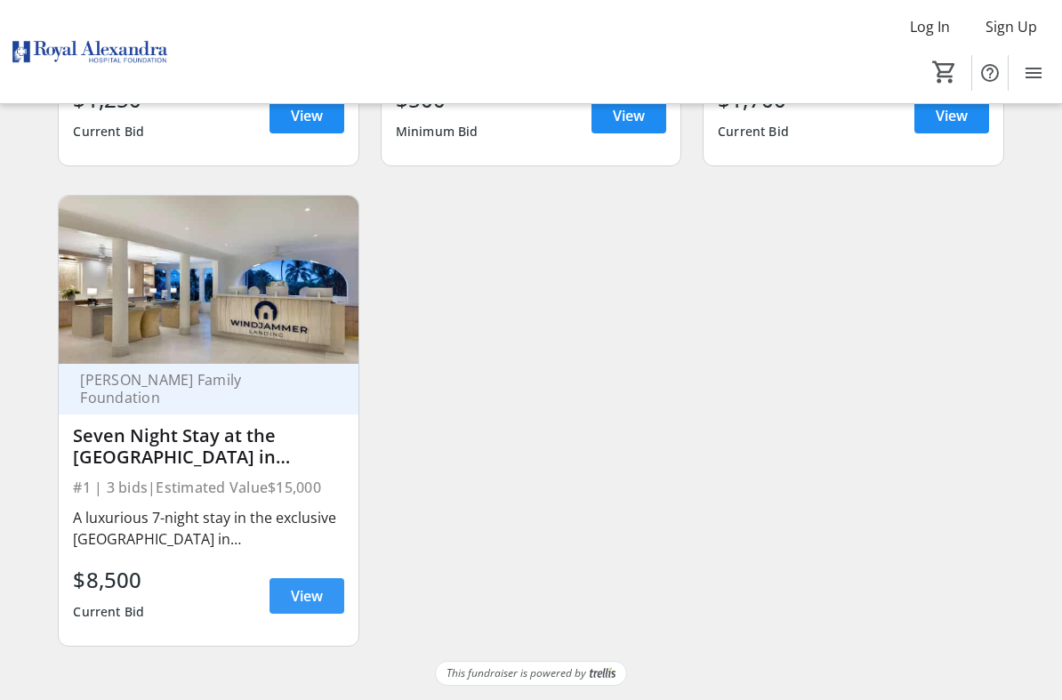
click at [303, 602] on span "View" at bounding box center [307, 596] width 32 height 21
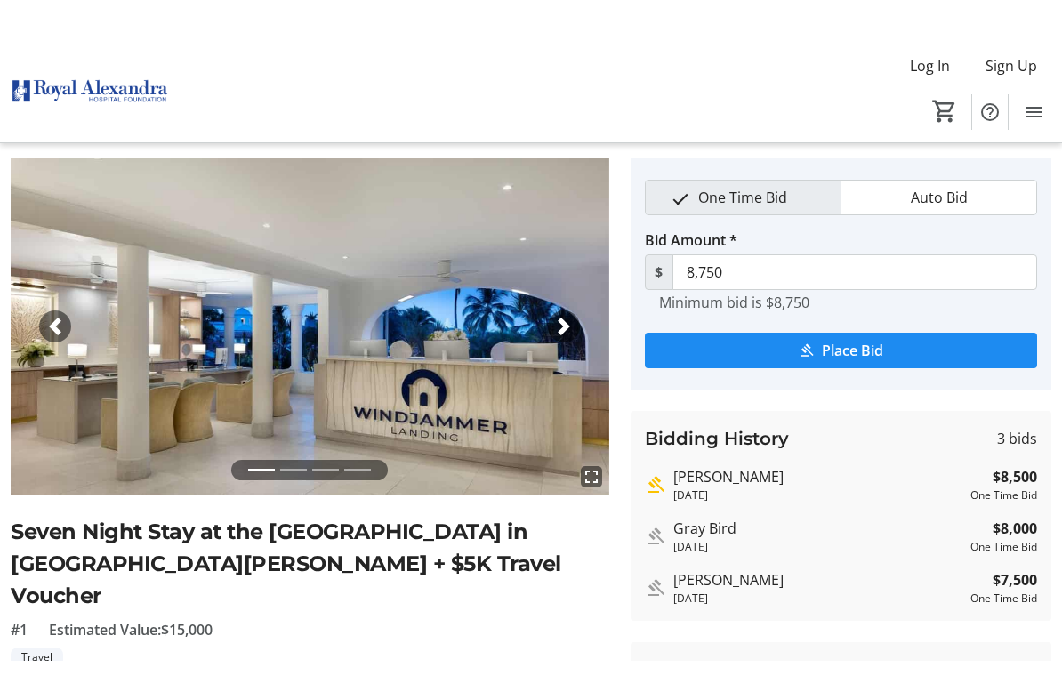
scroll to position [61, 0]
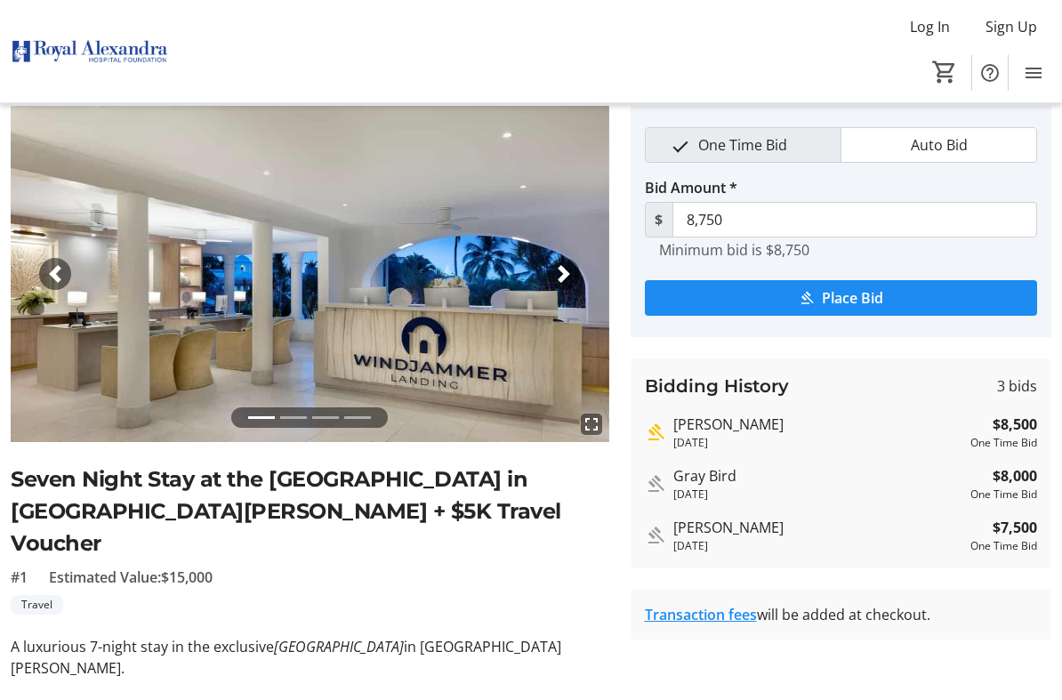
click at [293, 406] on img at bounding box center [310, 275] width 599 height 336
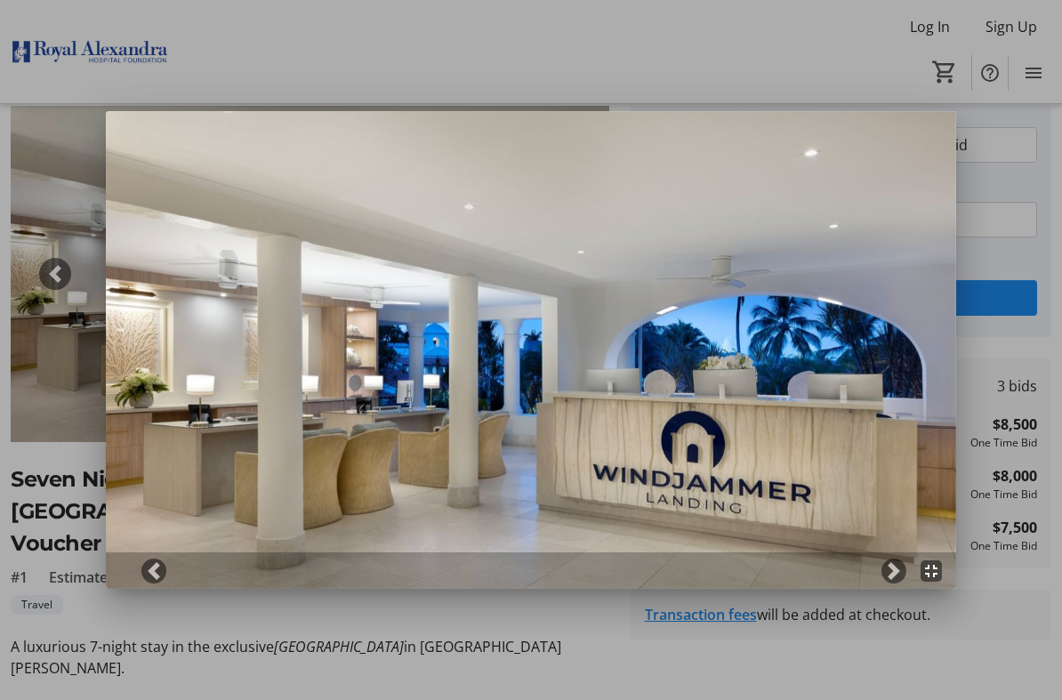
click at [895, 569] on span at bounding box center [894, 571] width 18 height 18
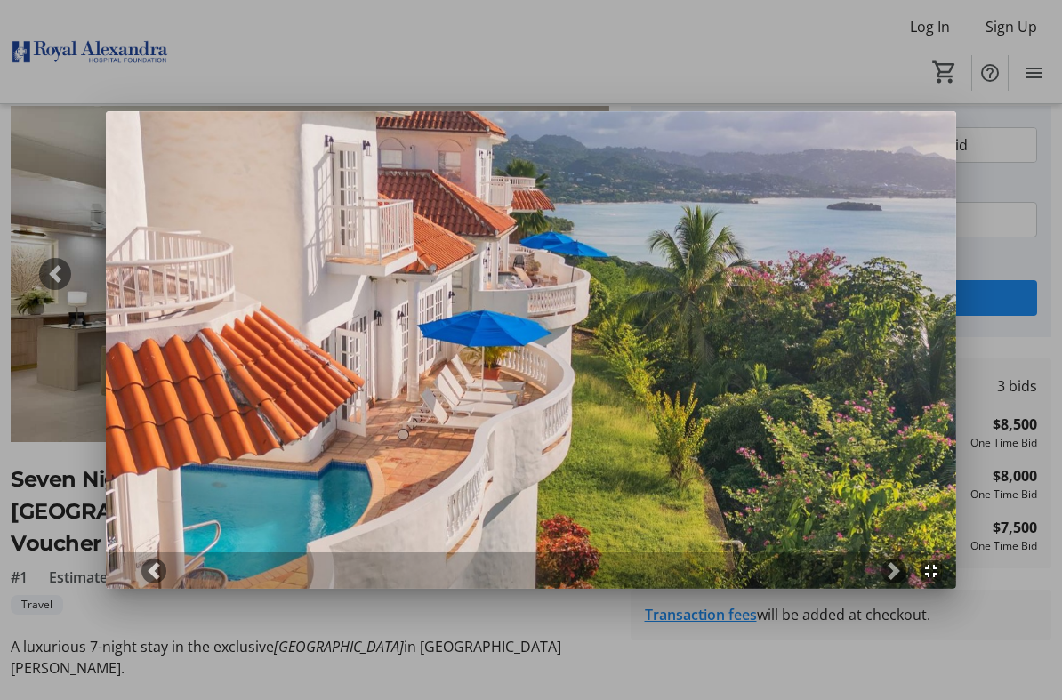
click at [892, 573] on span at bounding box center [894, 571] width 18 height 18
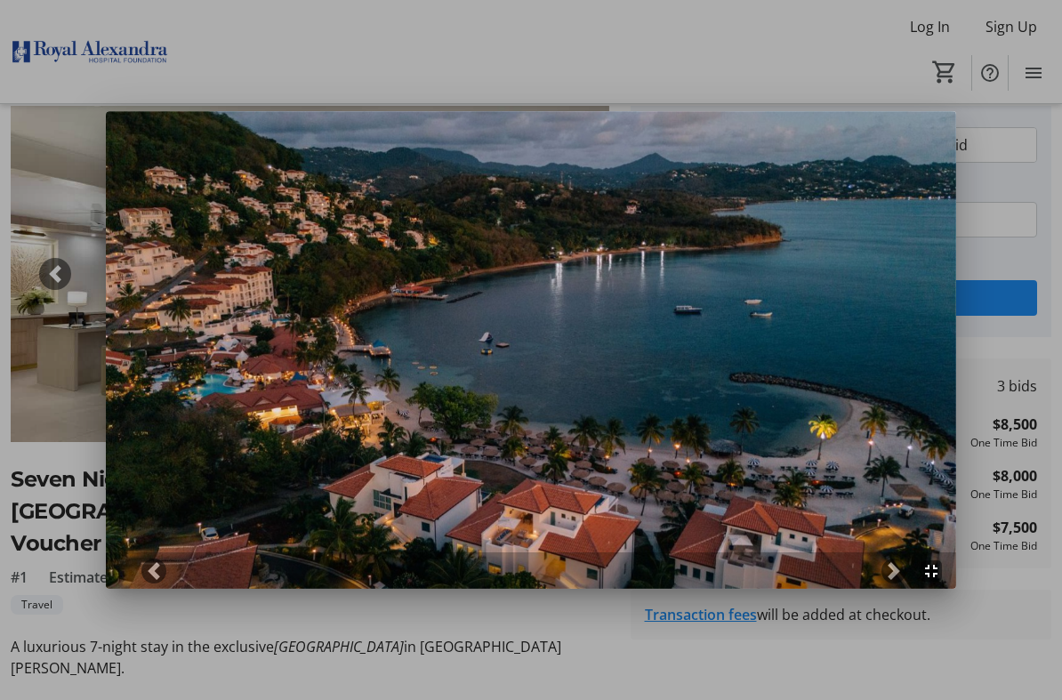
click at [889, 573] on span at bounding box center [894, 571] width 18 height 18
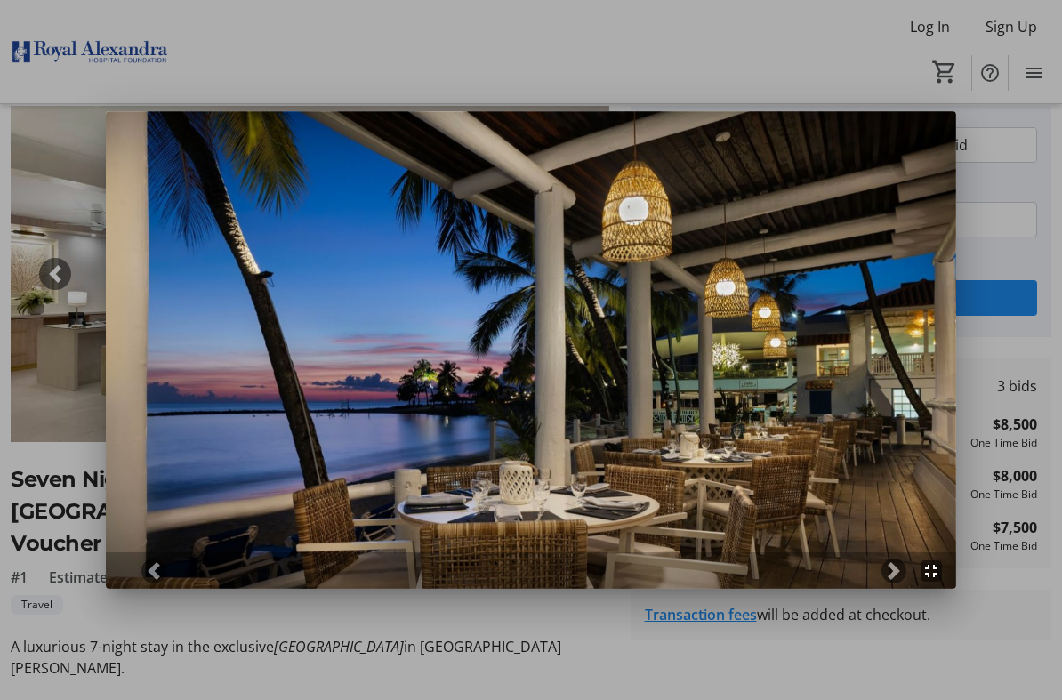
click at [85, 131] on div at bounding box center [531, 350] width 1062 height 700
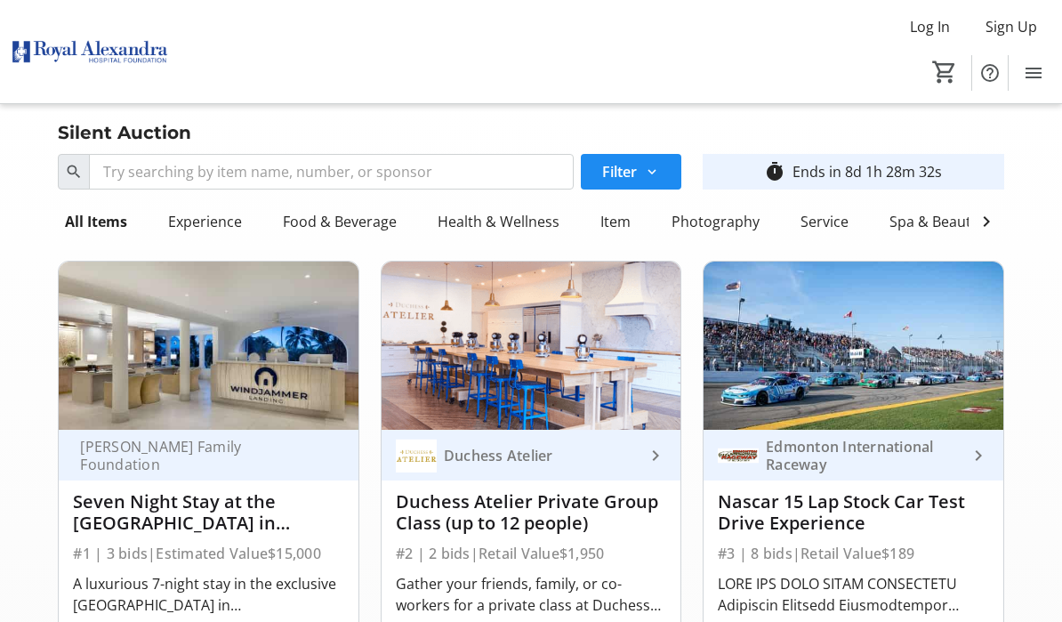
click at [660, 174] on mat-icon at bounding box center [652, 172] width 16 height 16
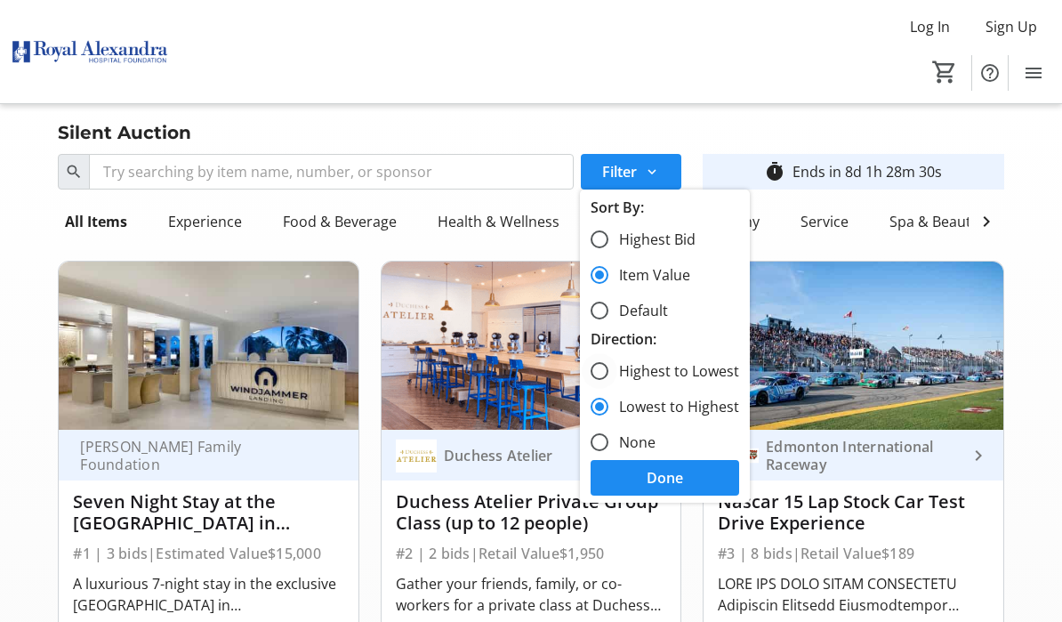
click at [611, 368] on div at bounding box center [599, 371] width 43 height 43
radio input "true"
click at [703, 468] on span at bounding box center [665, 477] width 149 height 43
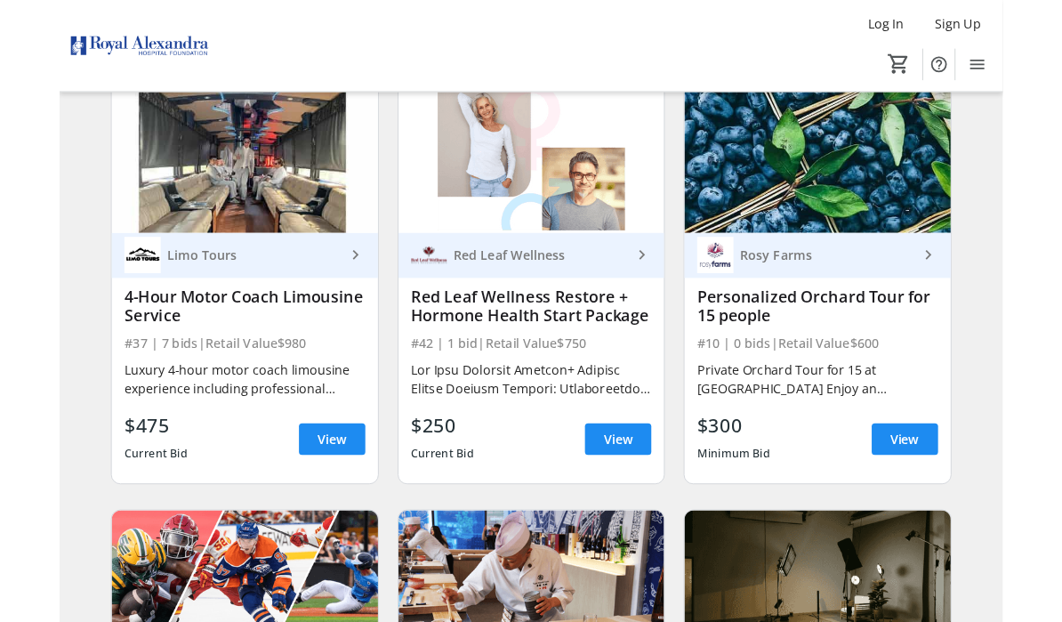
scroll to position [1610, 0]
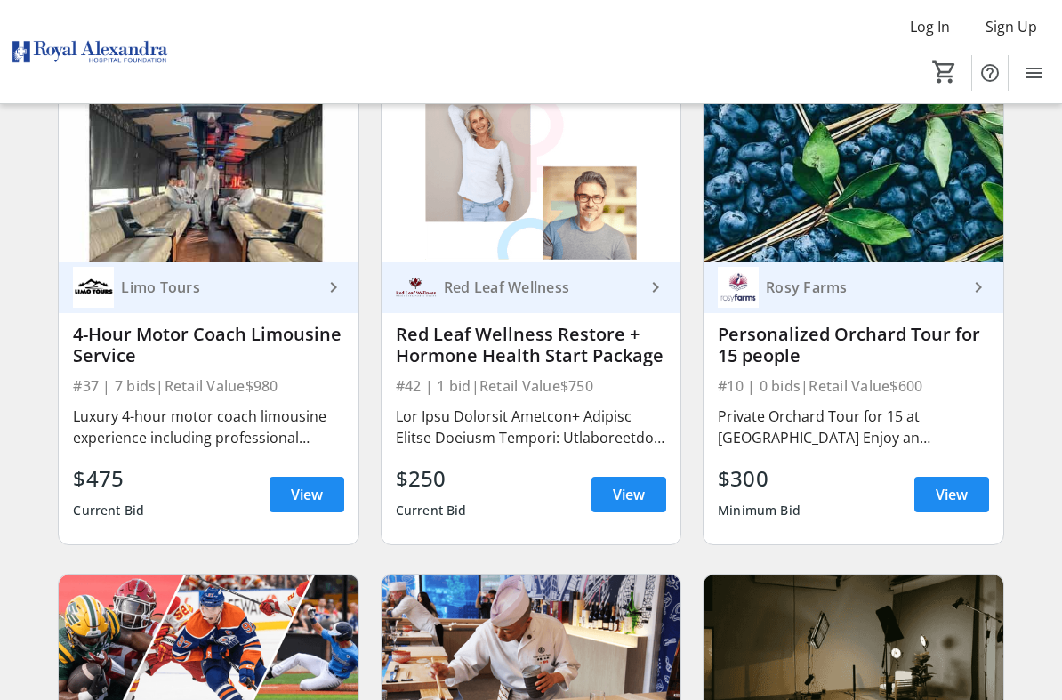
click at [662, 292] on mat-icon "keyboard_arrow_right" at bounding box center [655, 287] width 21 height 21
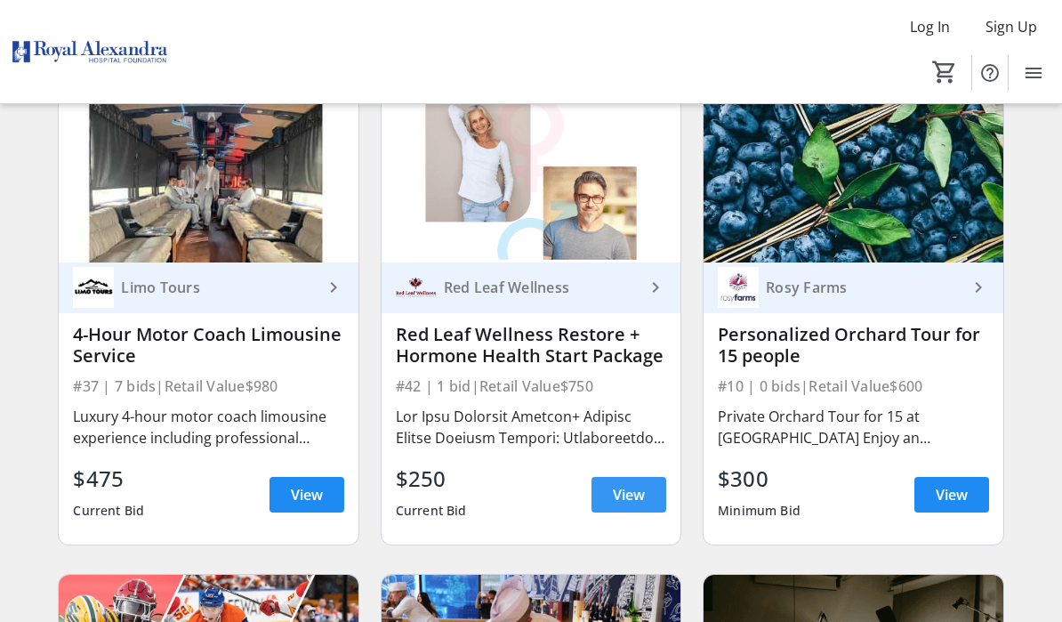
click at [639, 486] on span "View" at bounding box center [629, 494] width 32 height 21
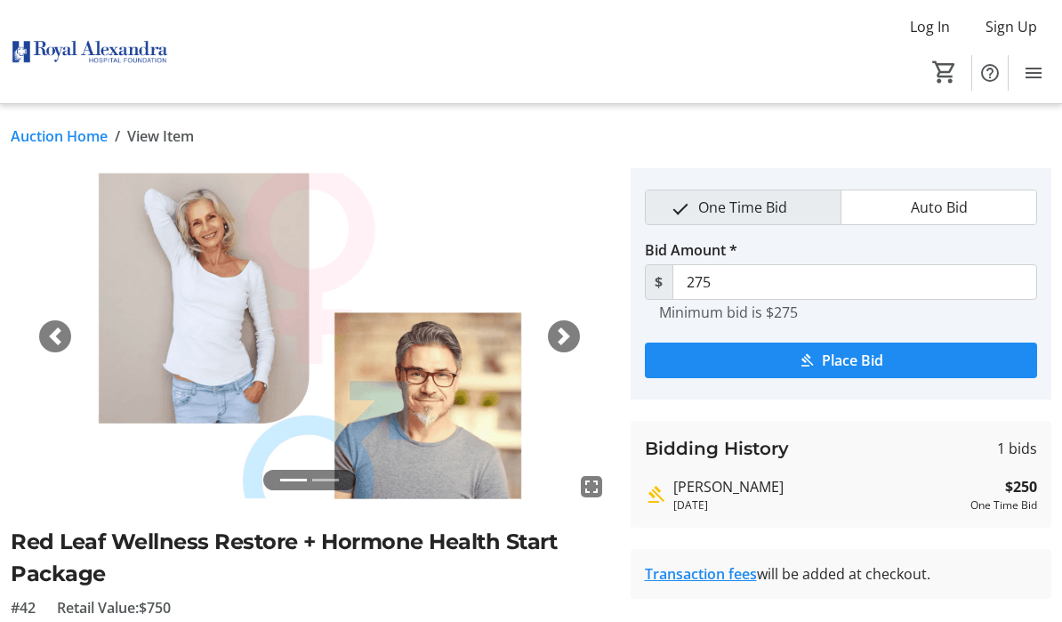
click at [323, 467] on img at bounding box center [310, 336] width 599 height 336
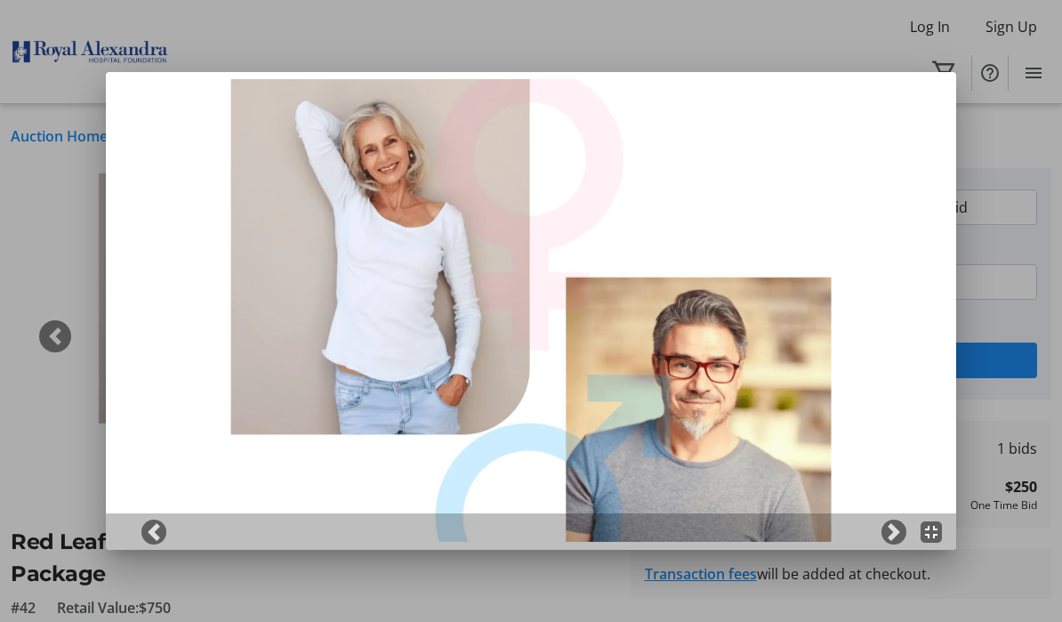
click at [893, 529] on span at bounding box center [894, 532] width 18 height 18
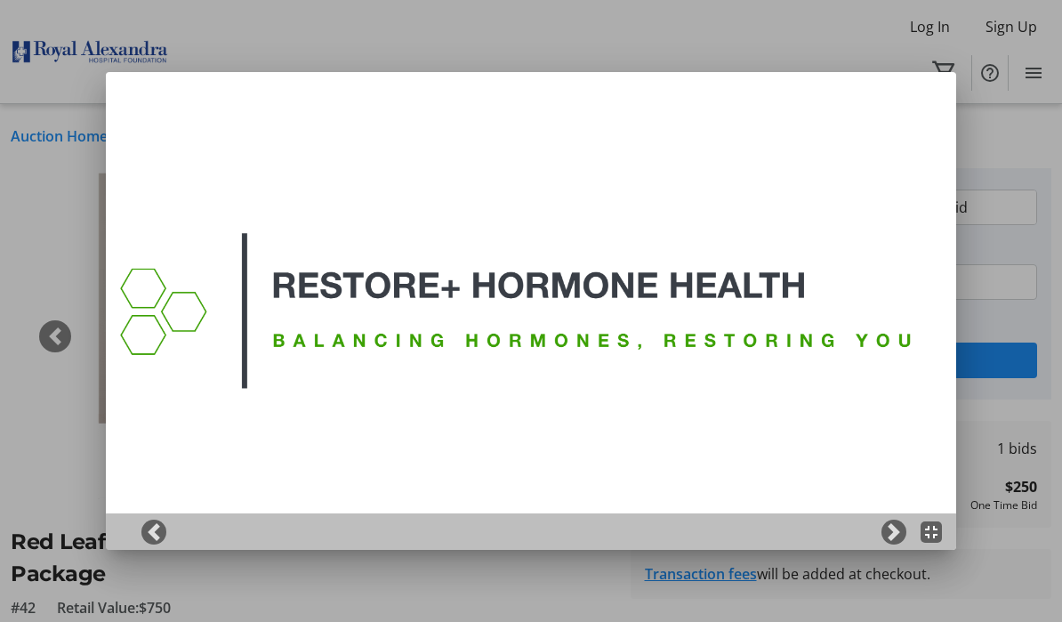
click at [47, 125] on div at bounding box center [531, 311] width 1062 height 622
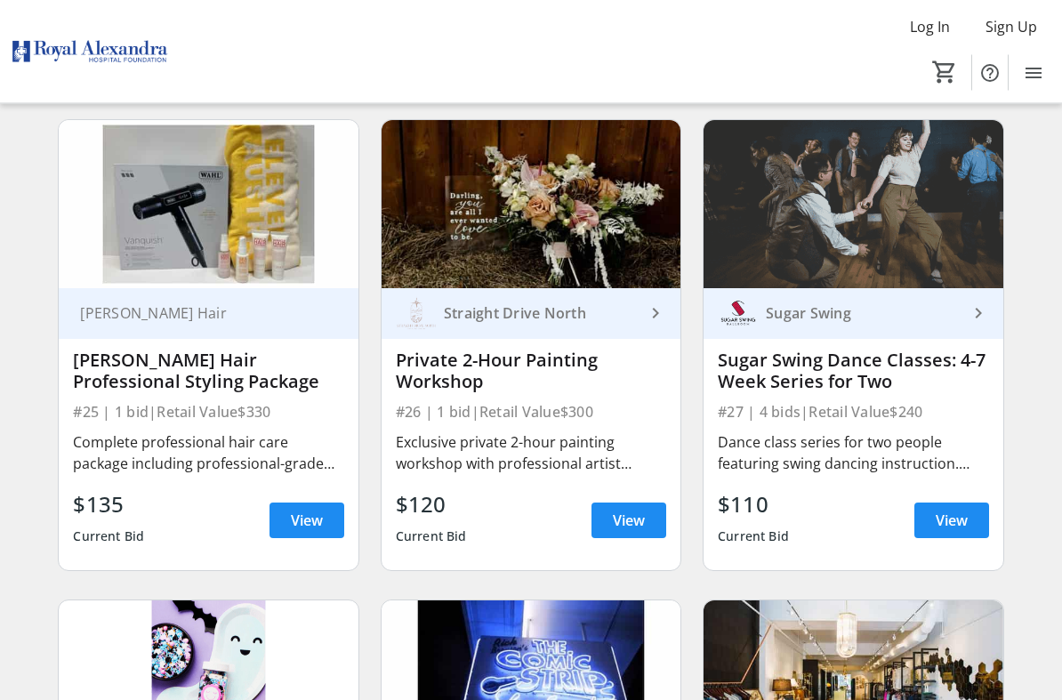
scroll to position [3987, 0]
click at [310, 511] on span "View" at bounding box center [307, 520] width 32 height 21
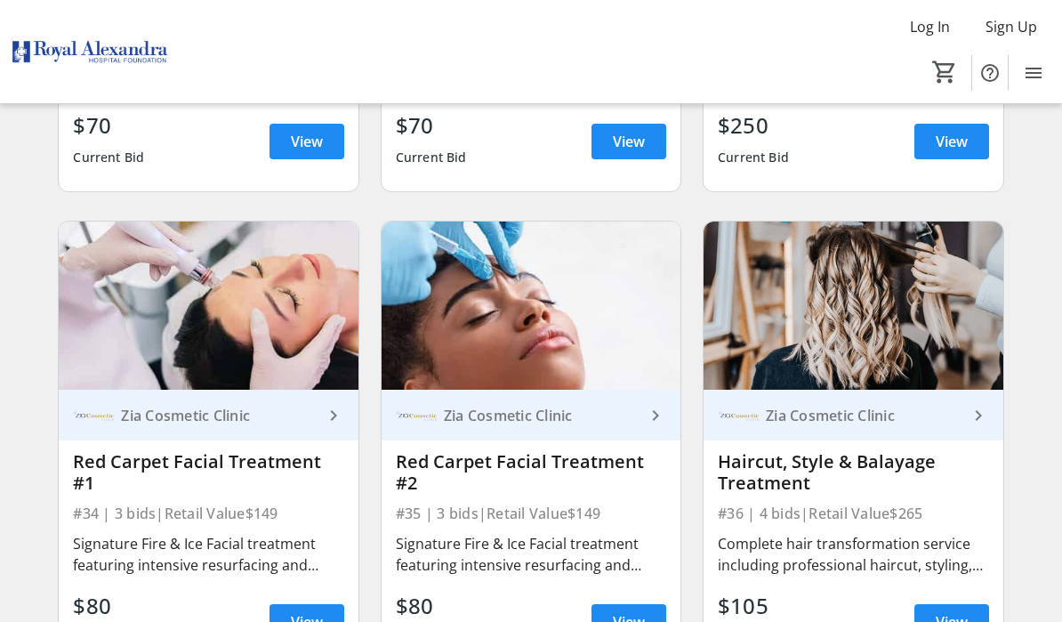
scroll to position [5319, 0]
